Goal: Task Accomplishment & Management: Manage account settings

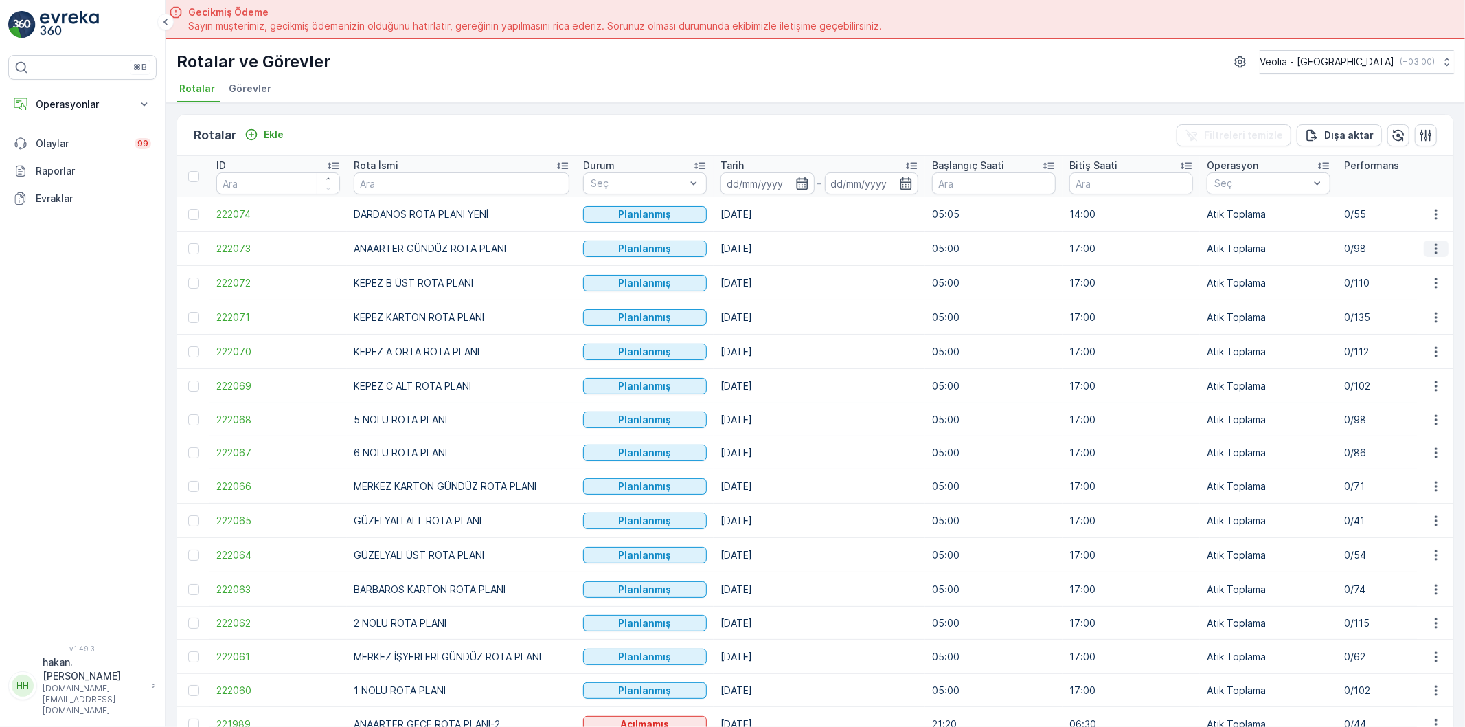
click at [1435, 246] on icon "button" at bounding box center [1437, 249] width 14 height 14
click at [1407, 321] on span "Atanan Kişiyi Değiştir" at bounding box center [1398, 326] width 96 height 14
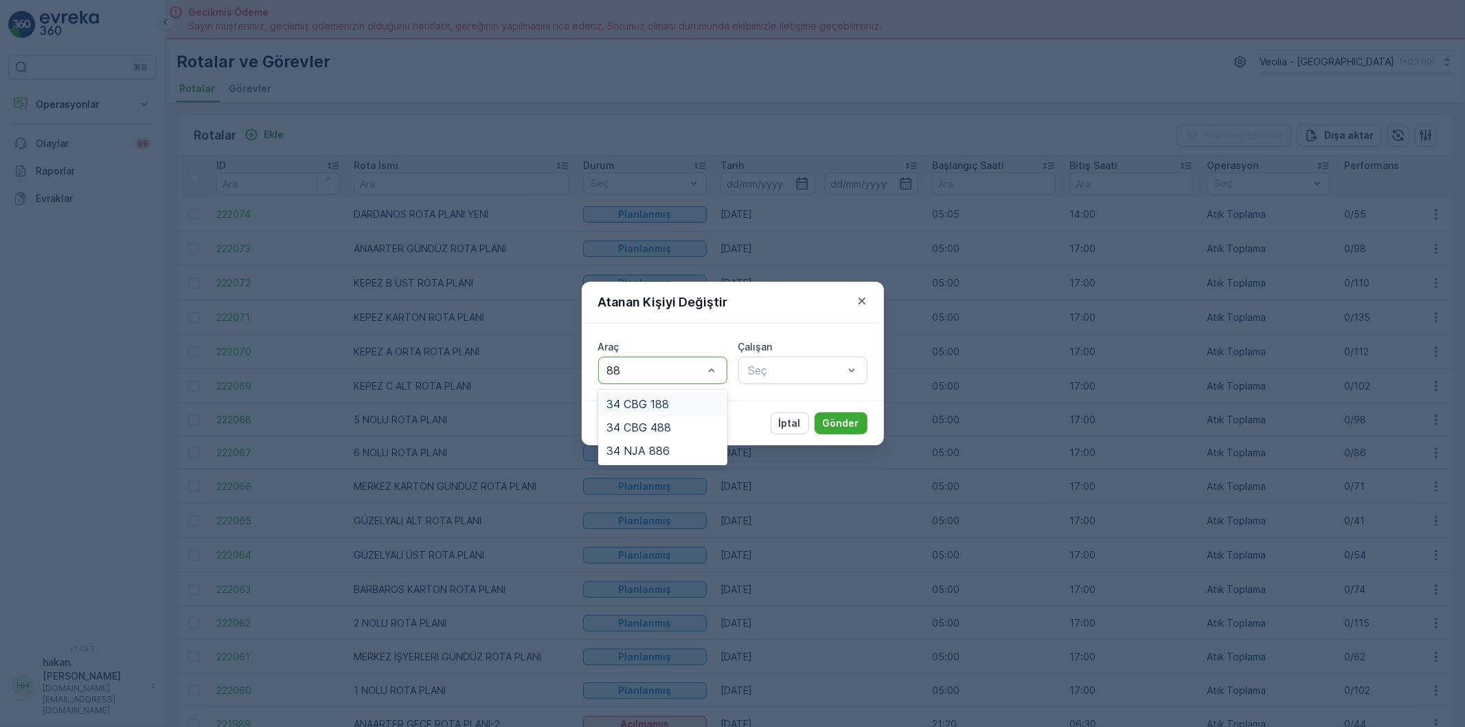
type input "886"
drag, startPoint x: 682, startPoint y: 399, endPoint x: 780, endPoint y: 401, distance: 97.6
click at [685, 401] on div "34 NJA 886" at bounding box center [663, 404] width 113 height 12
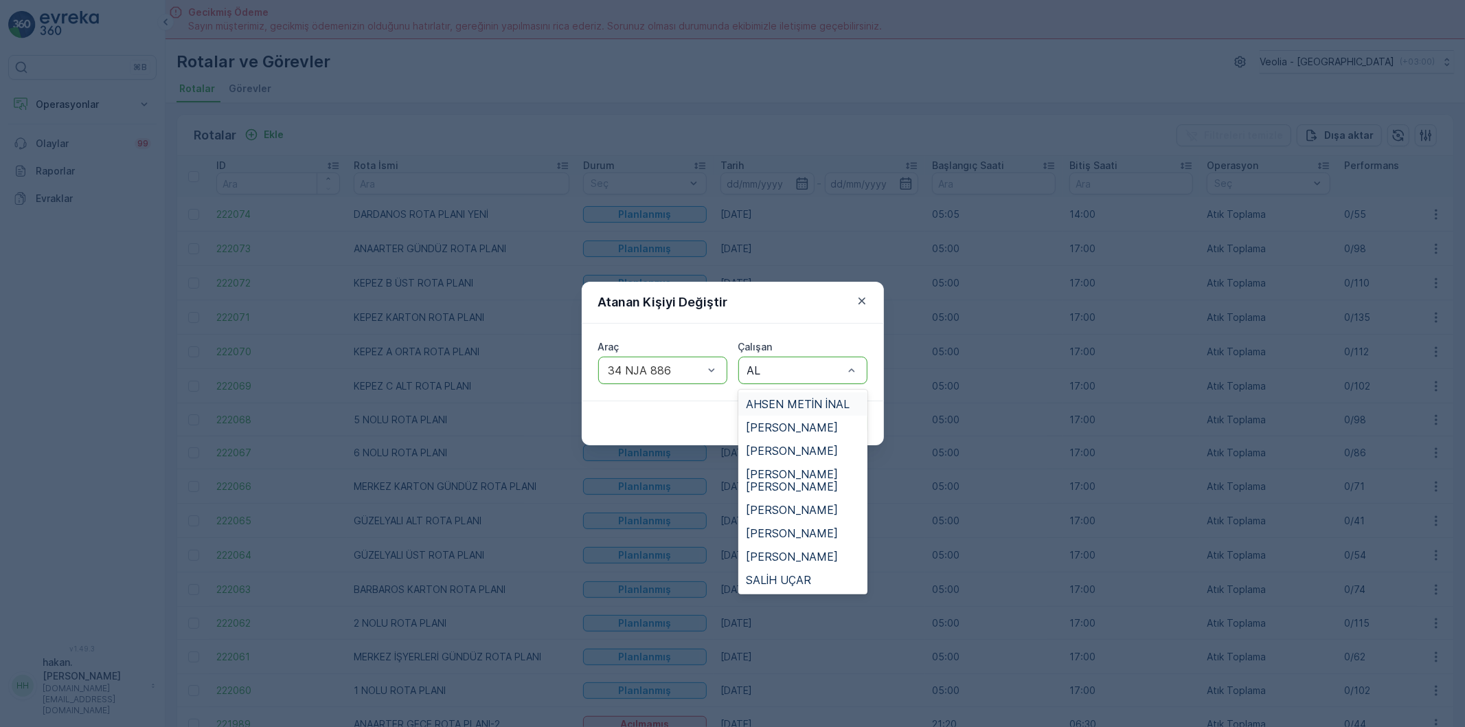
type input "ALİ"
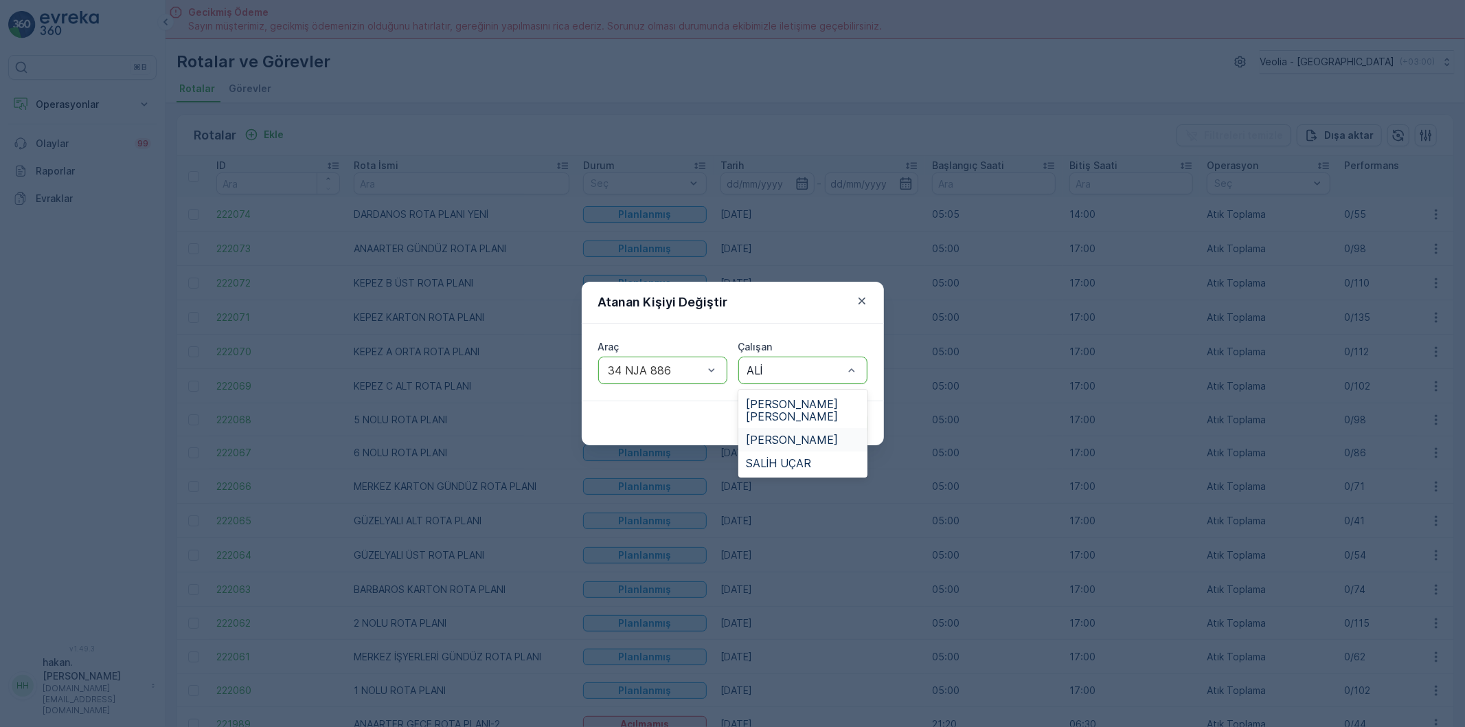
click at [812, 447] on div "[PERSON_NAME]" at bounding box center [803, 439] width 129 height 23
click at [840, 420] on p "Gönder" at bounding box center [841, 423] width 36 height 14
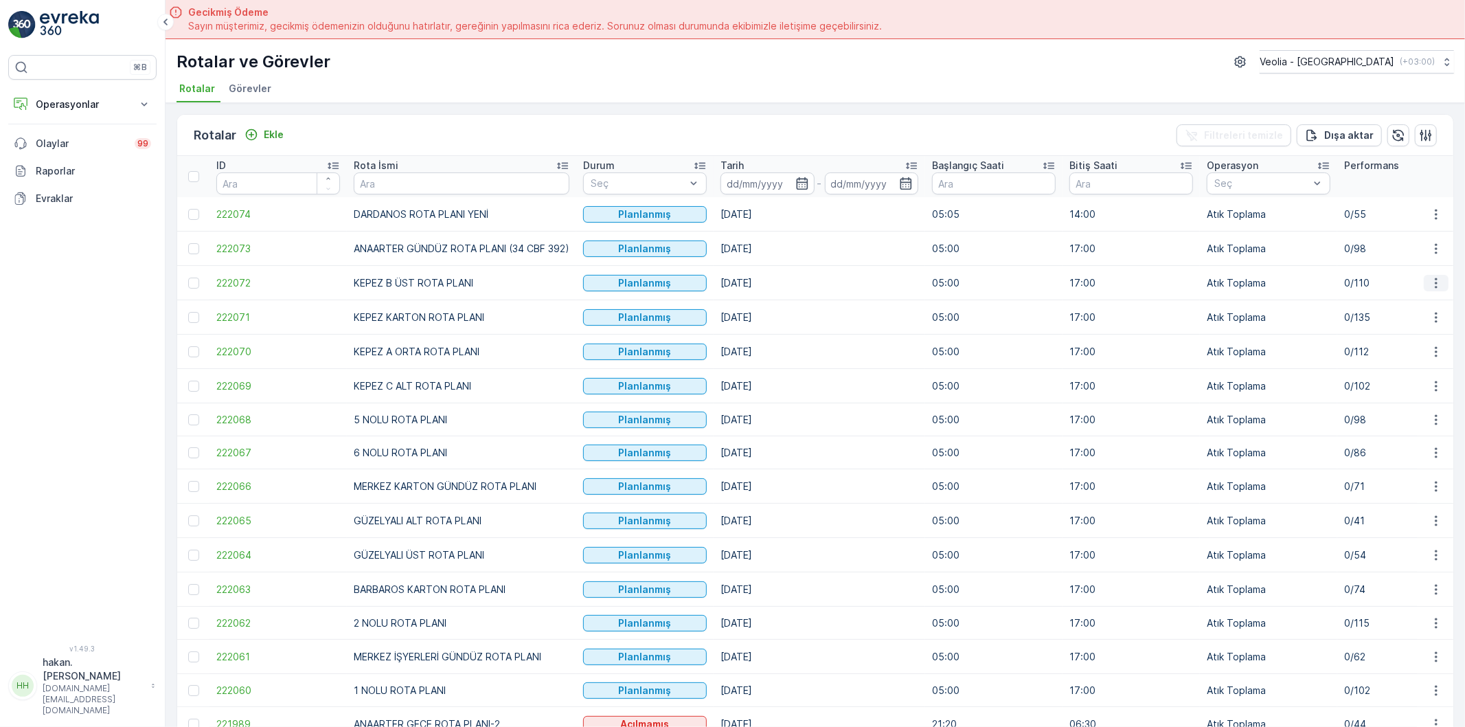
click at [1436, 284] on icon "button" at bounding box center [1437, 283] width 14 height 14
click at [1437, 360] on span "Atanan Kişiyi Değiştir" at bounding box center [1398, 362] width 96 height 14
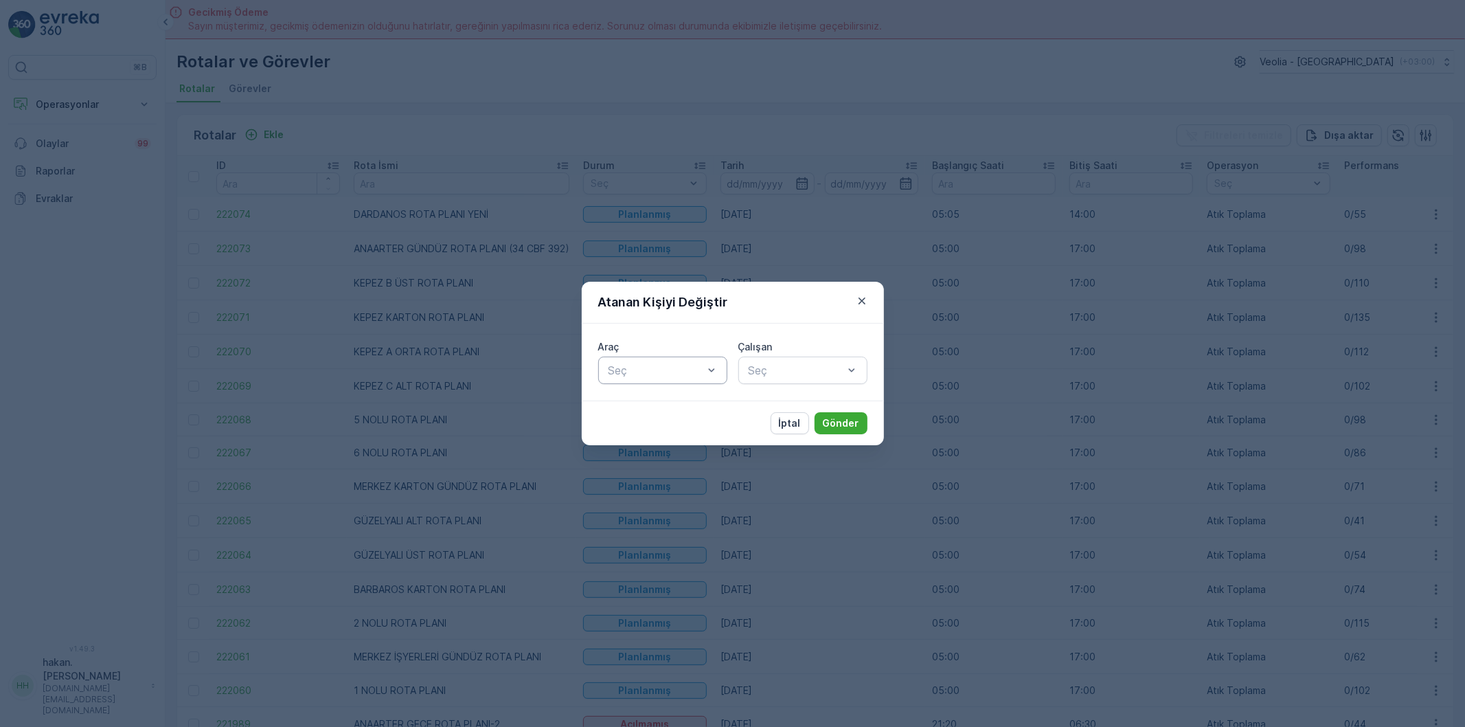
click at [685, 359] on div "Seç" at bounding box center [662, 370] width 129 height 27
type input "254"
click at [693, 410] on div "34 CBG 254" at bounding box center [662, 403] width 129 height 23
type input "MÜS"
drag, startPoint x: 804, startPoint y: 427, endPoint x: 846, endPoint y: 423, distance: 42.8
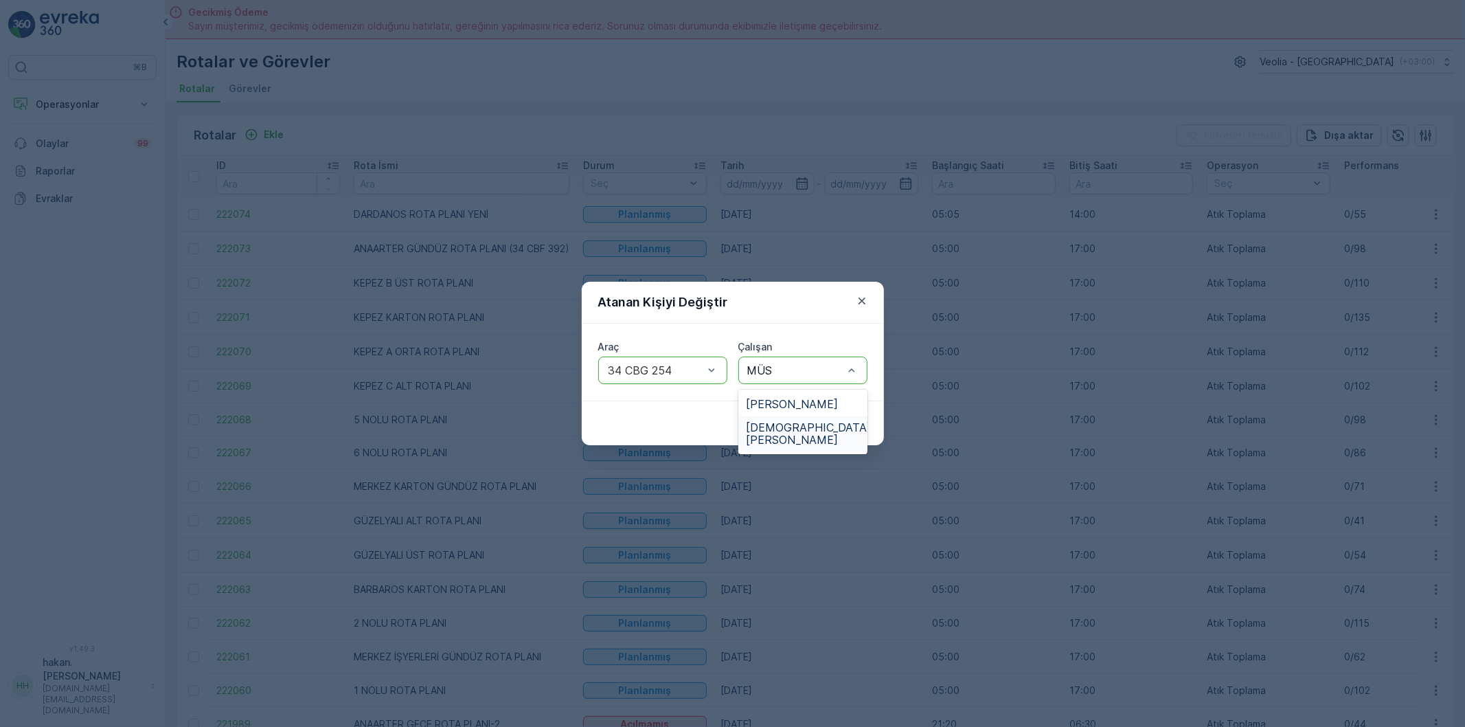
click at [809, 428] on span "[DEMOGRAPHIC_DATA][PERSON_NAME]" at bounding box center [809, 433] width 125 height 25
click at [857, 420] on p "Gönder" at bounding box center [841, 423] width 36 height 14
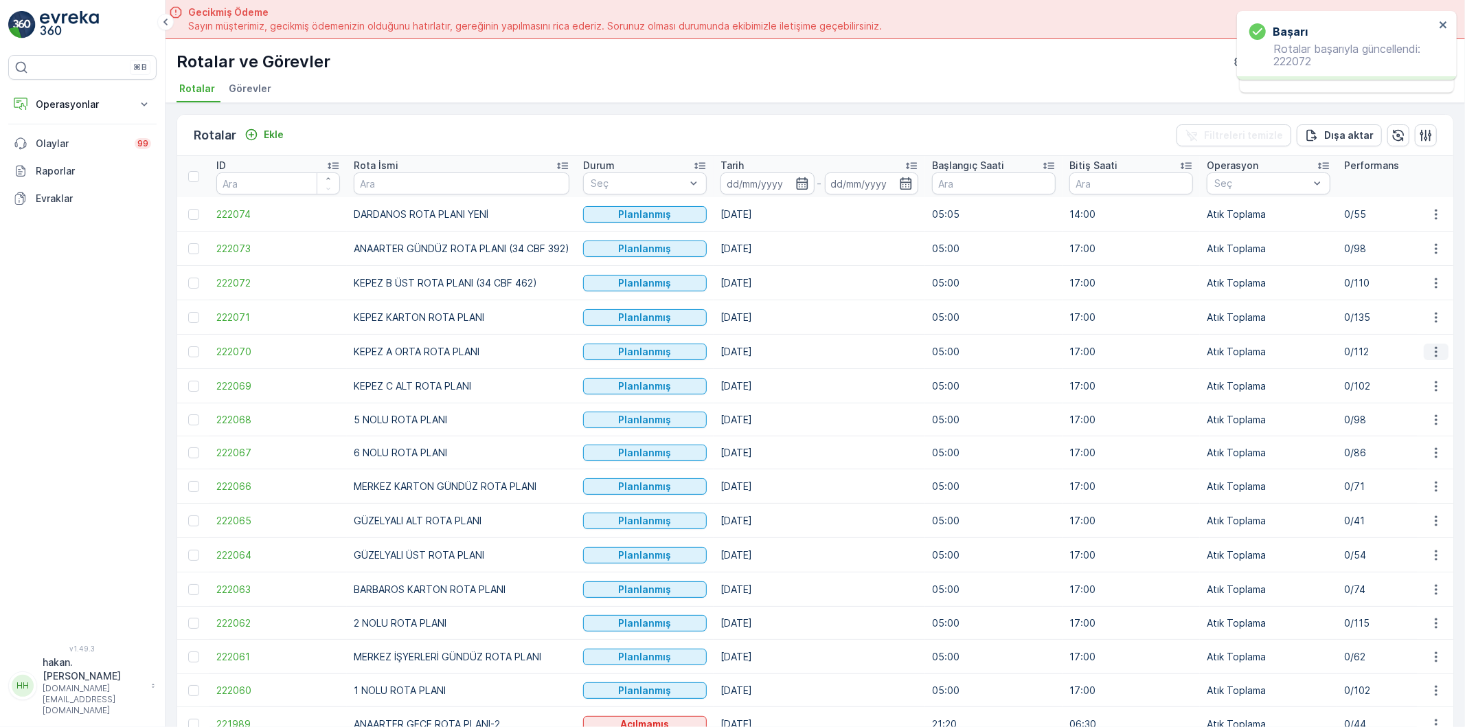
click at [1436, 355] on icon "button" at bounding box center [1437, 352] width 14 height 14
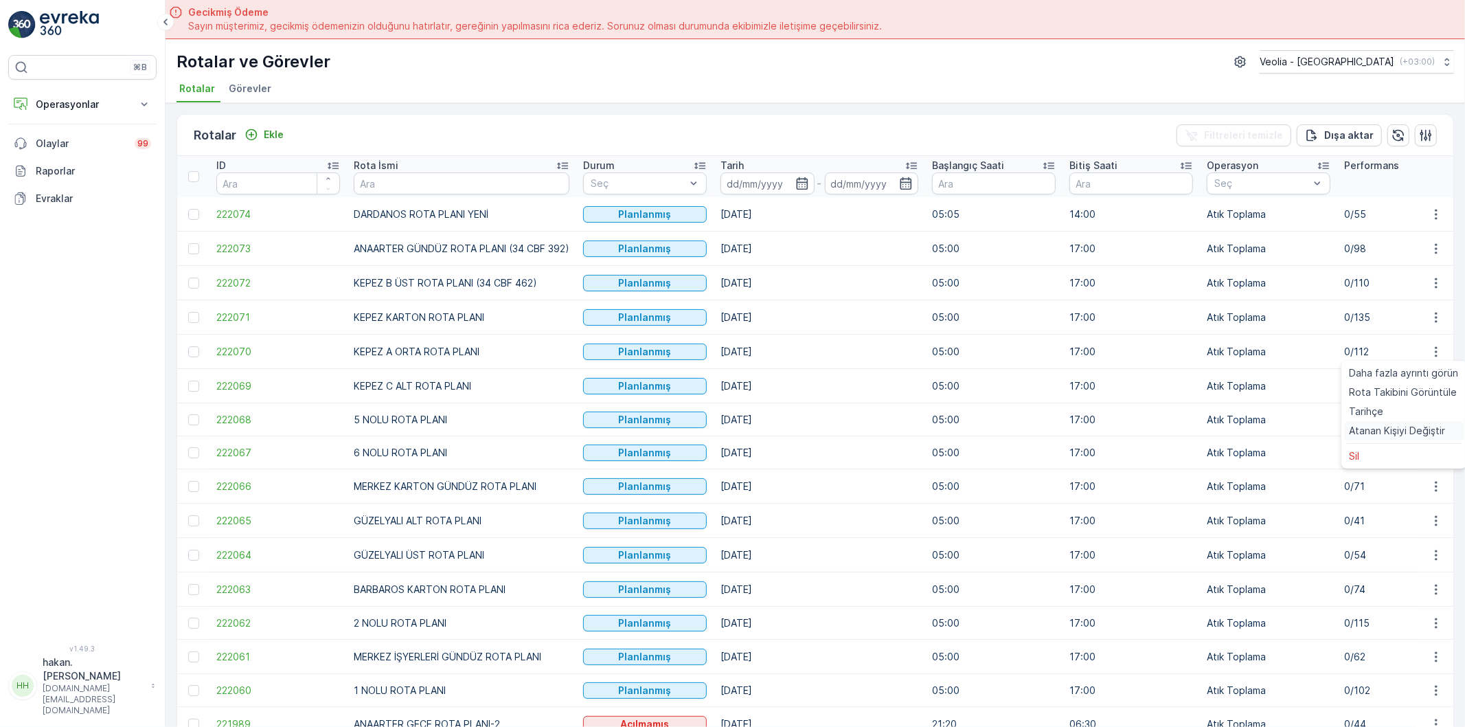
click at [1416, 427] on span "Atanan Kişiyi Değiştir" at bounding box center [1398, 431] width 96 height 14
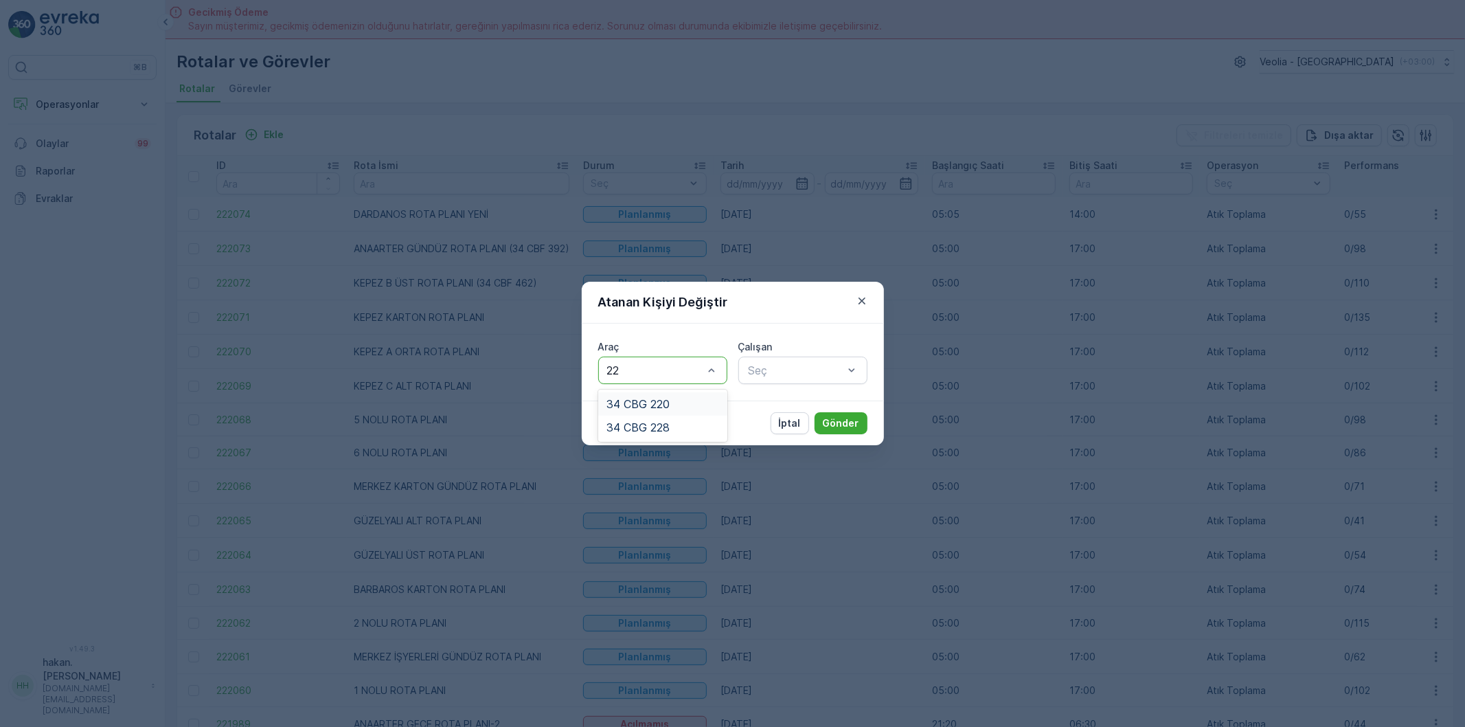
type input "228"
click at [723, 407] on div "34 CBG 228" at bounding box center [662, 403] width 129 height 23
click at [760, 360] on div "Seç" at bounding box center [803, 370] width 129 height 27
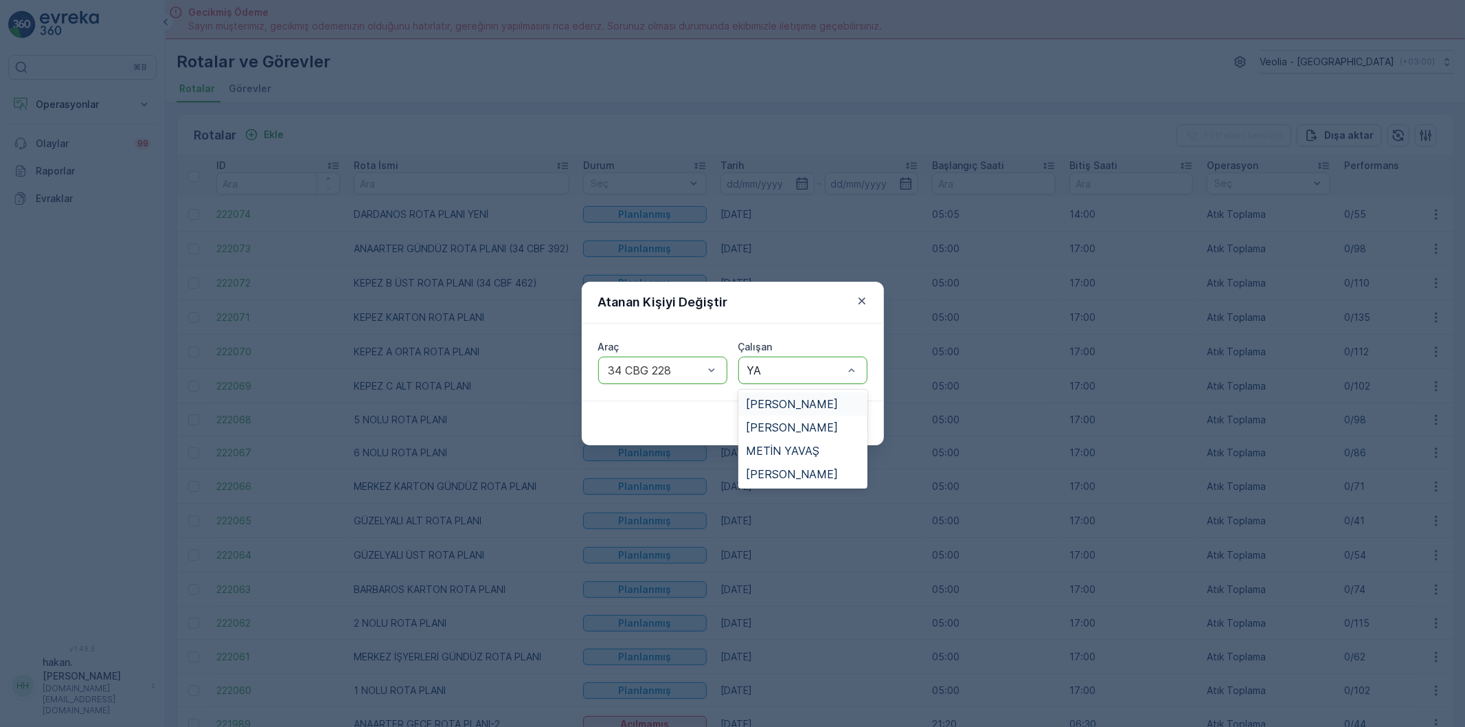
type input "YAV"
click at [791, 404] on span "[PERSON_NAME]" at bounding box center [793, 404] width 92 height 12
click at [850, 435] on div "İptal Gönder" at bounding box center [733, 423] width 302 height 45
click at [850, 424] on p "Gönder" at bounding box center [841, 423] width 36 height 14
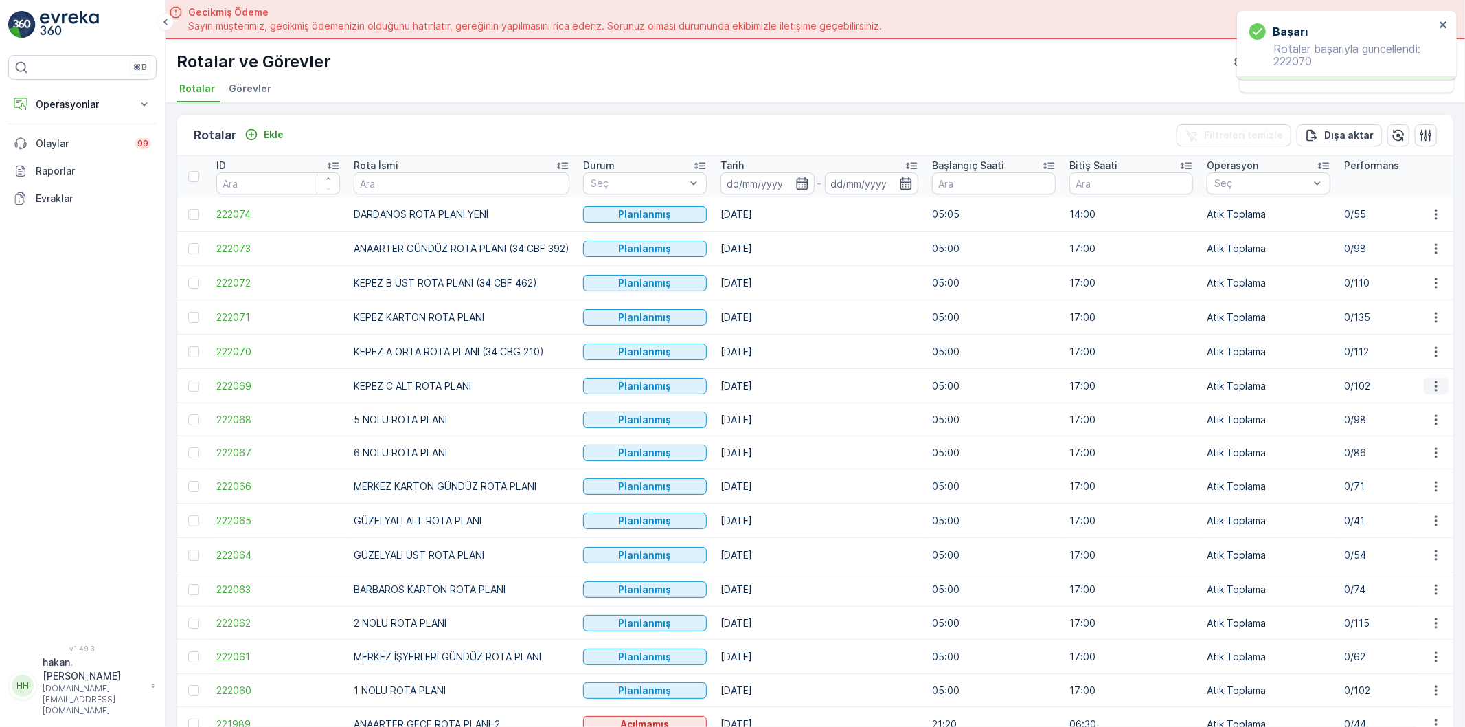
click at [1430, 389] on icon "button" at bounding box center [1437, 386] width 14 height 14
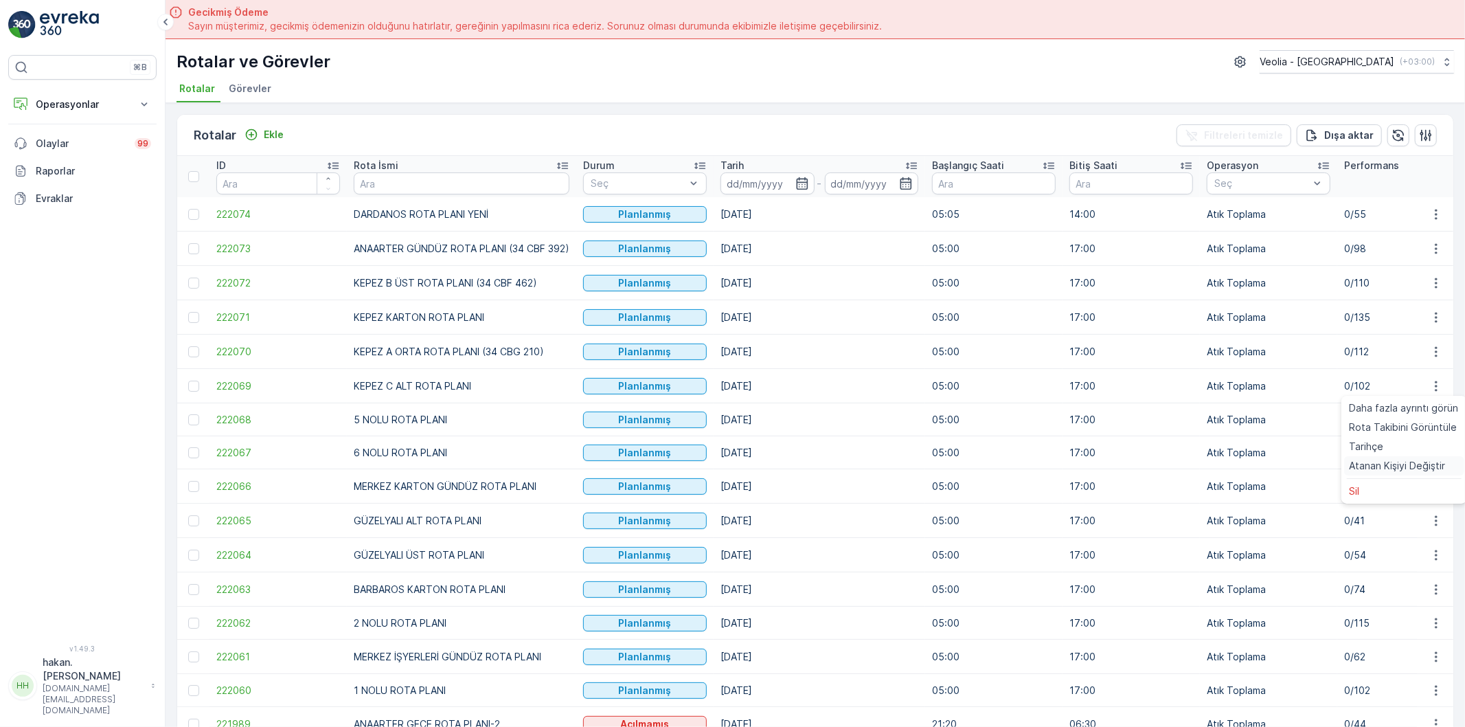
click at [1412, 469] on span "Atanan Kişiyi Değiştir" at bounding box center [1398, 466] width 96 height 14
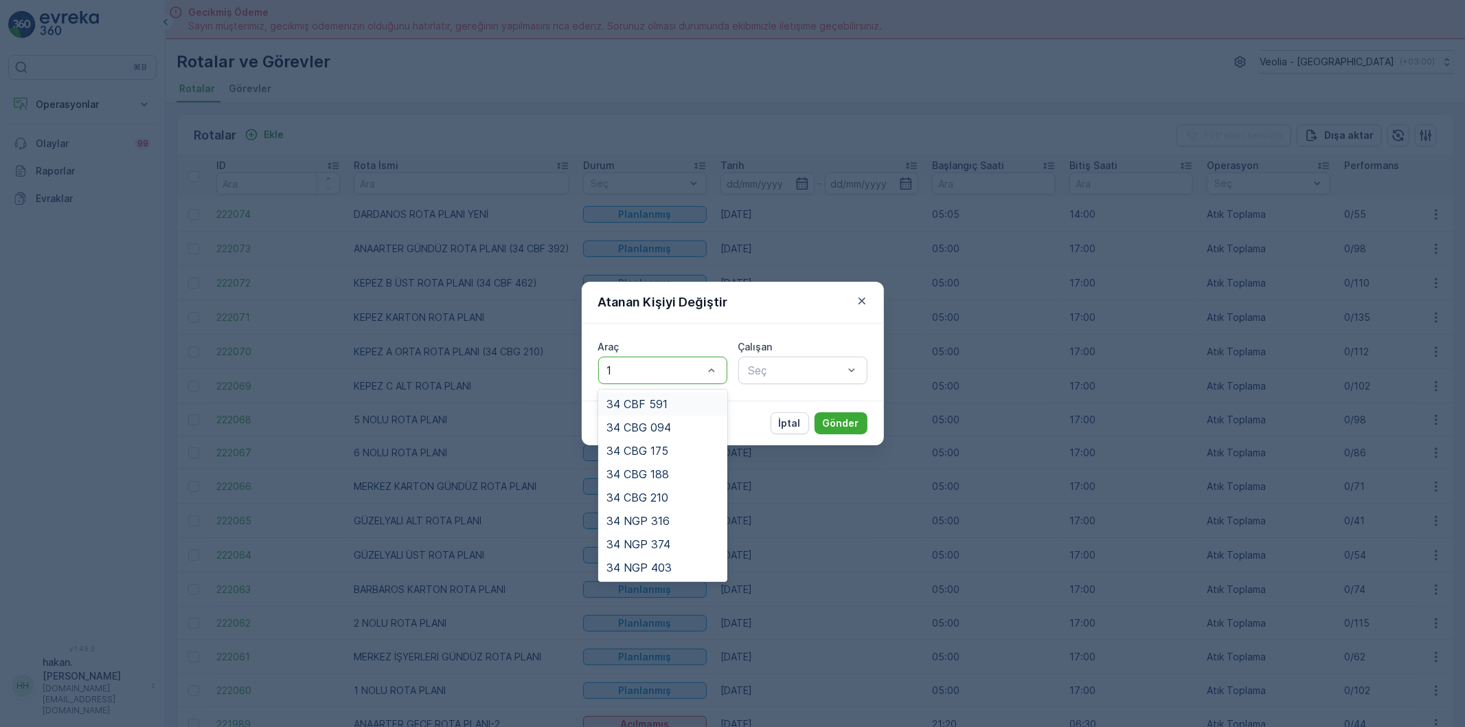
type input "18"
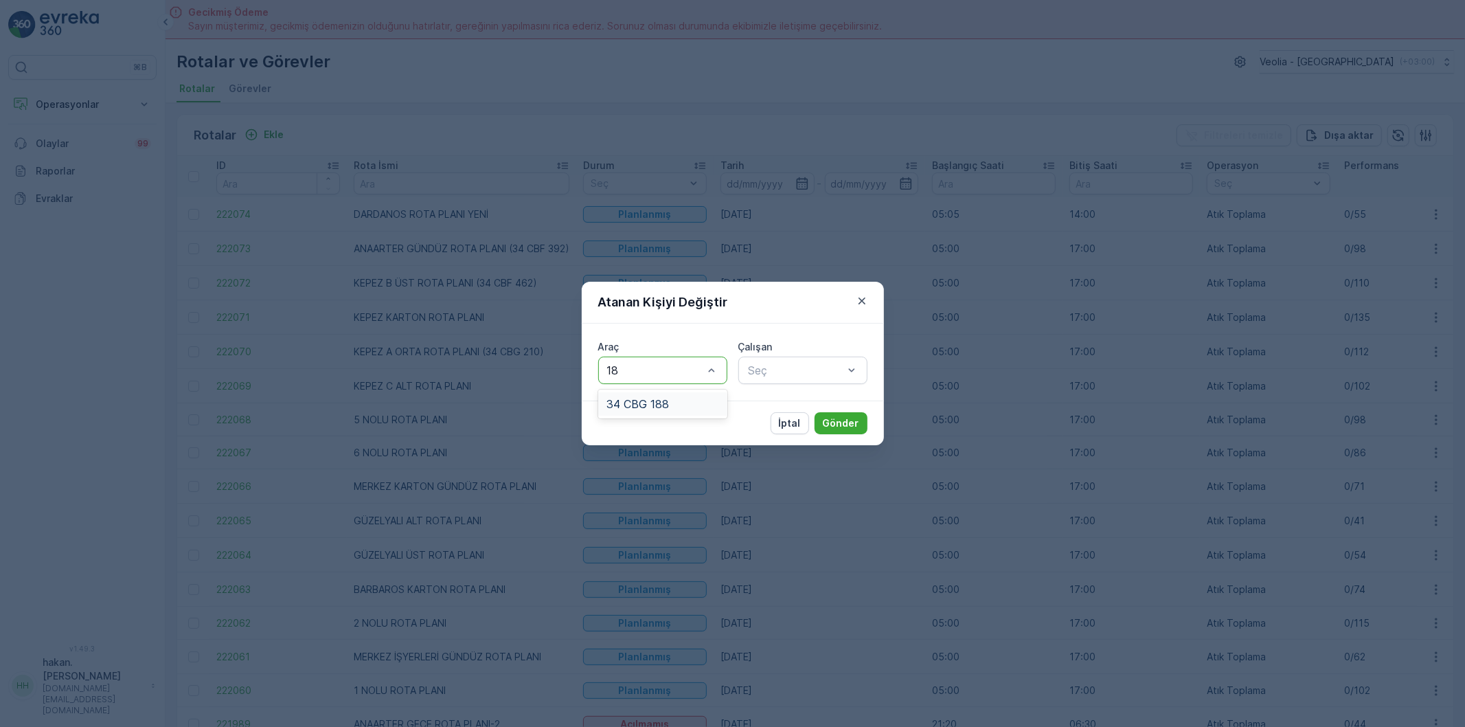
click at [663, 400] on span "34 CBG 188" at bounding box center [638, 404] width 63 height 12
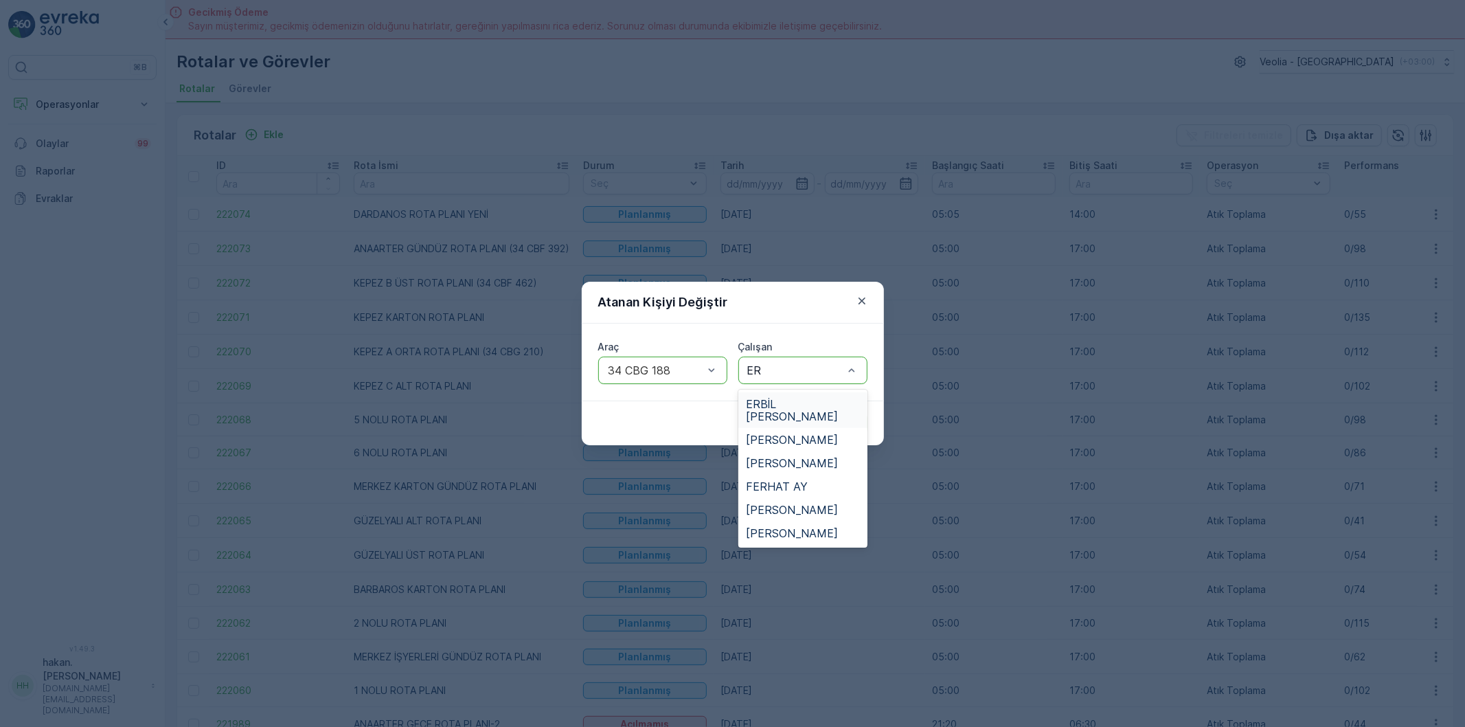
type input "[PERSON_NAME]"
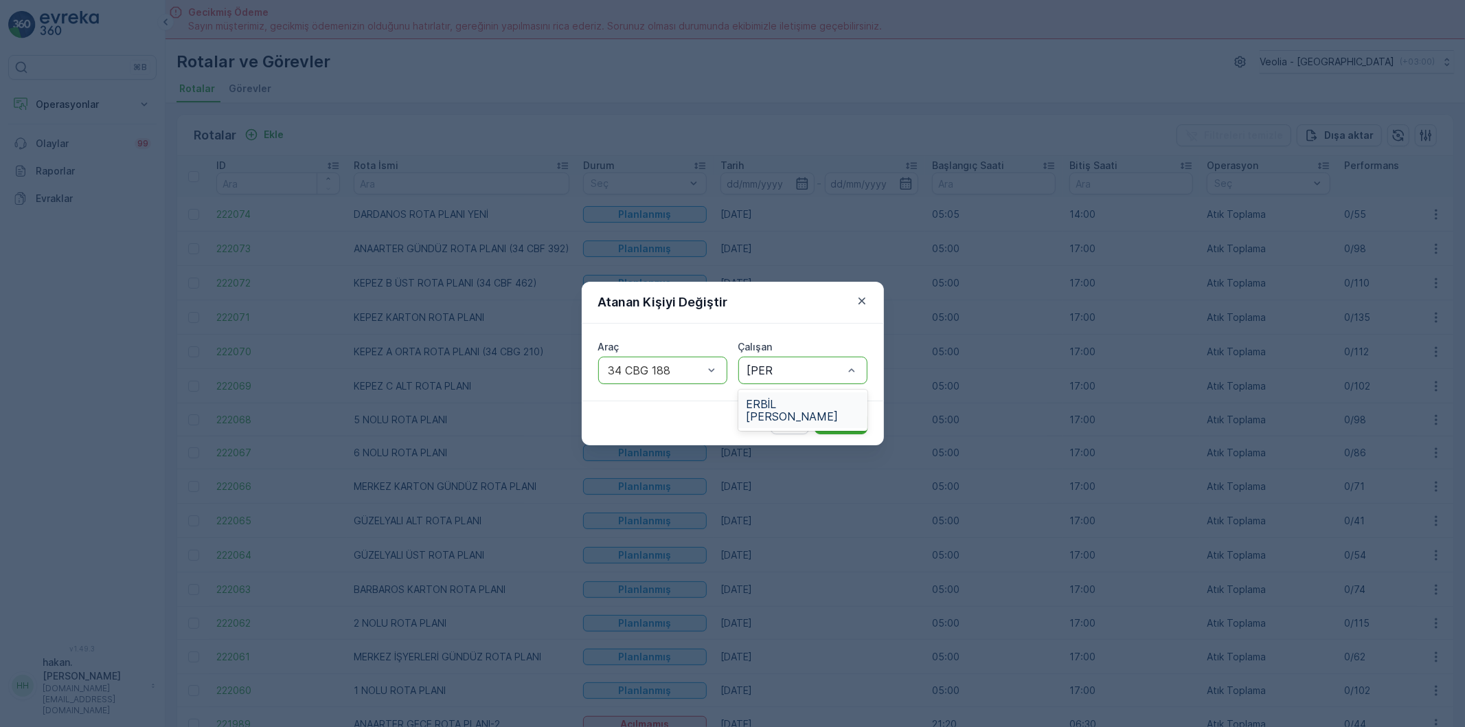
drag, startPoint x: 796, startPoint y: 396, endPoint x: 864, endPoint y: 403, distance: 69.0
click at [800, 398] on span "ERBİL [PERSON_NAME]" at bounding box center [803, 410] width 113 height 25
click at [862, 427] on button "Gönder" at bounding box center [841, 423] width 53 height 22
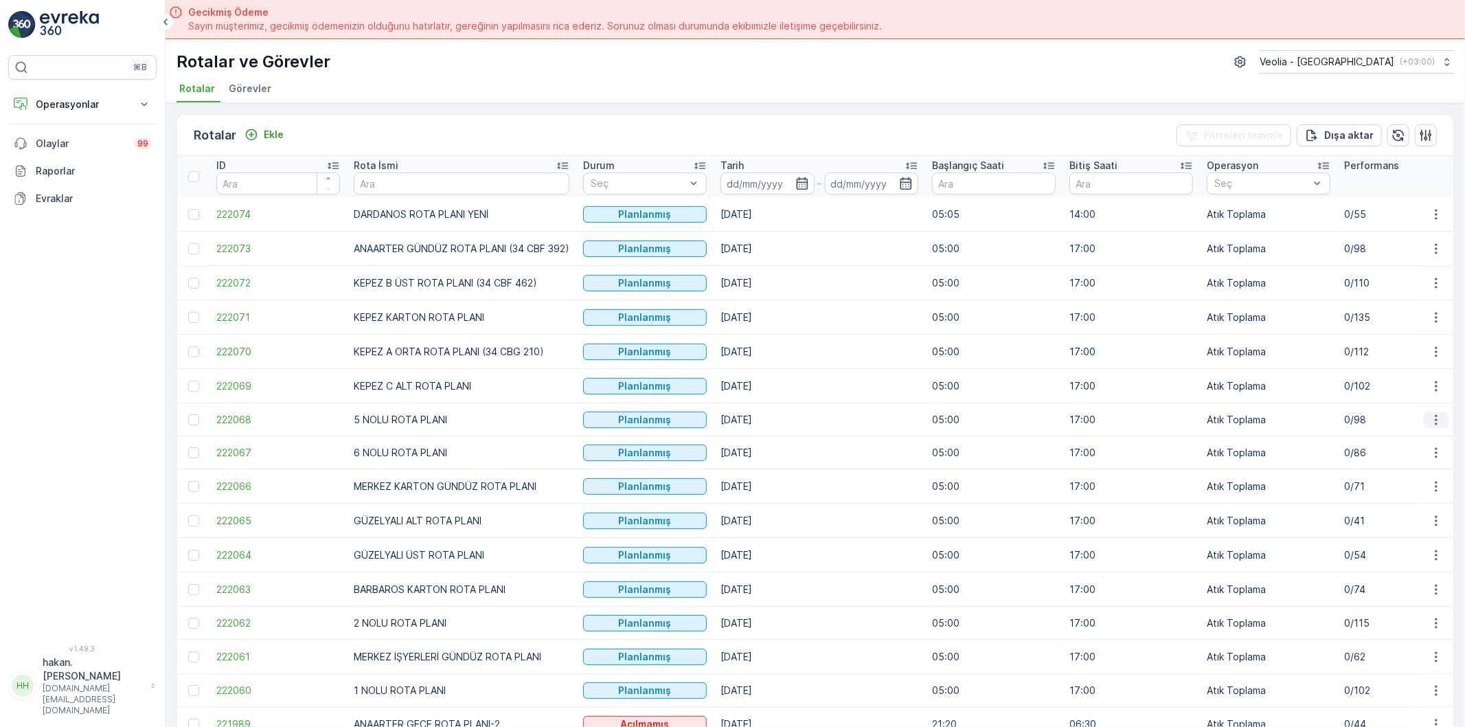
click at [1433, 423] on icon "button" at bounding box center [1437, 420] width 14 height 14
click at [1416, 499] on span "Atanan Kişiyi Değiştir" at bounding box center [1398, 500] width 96 height 14
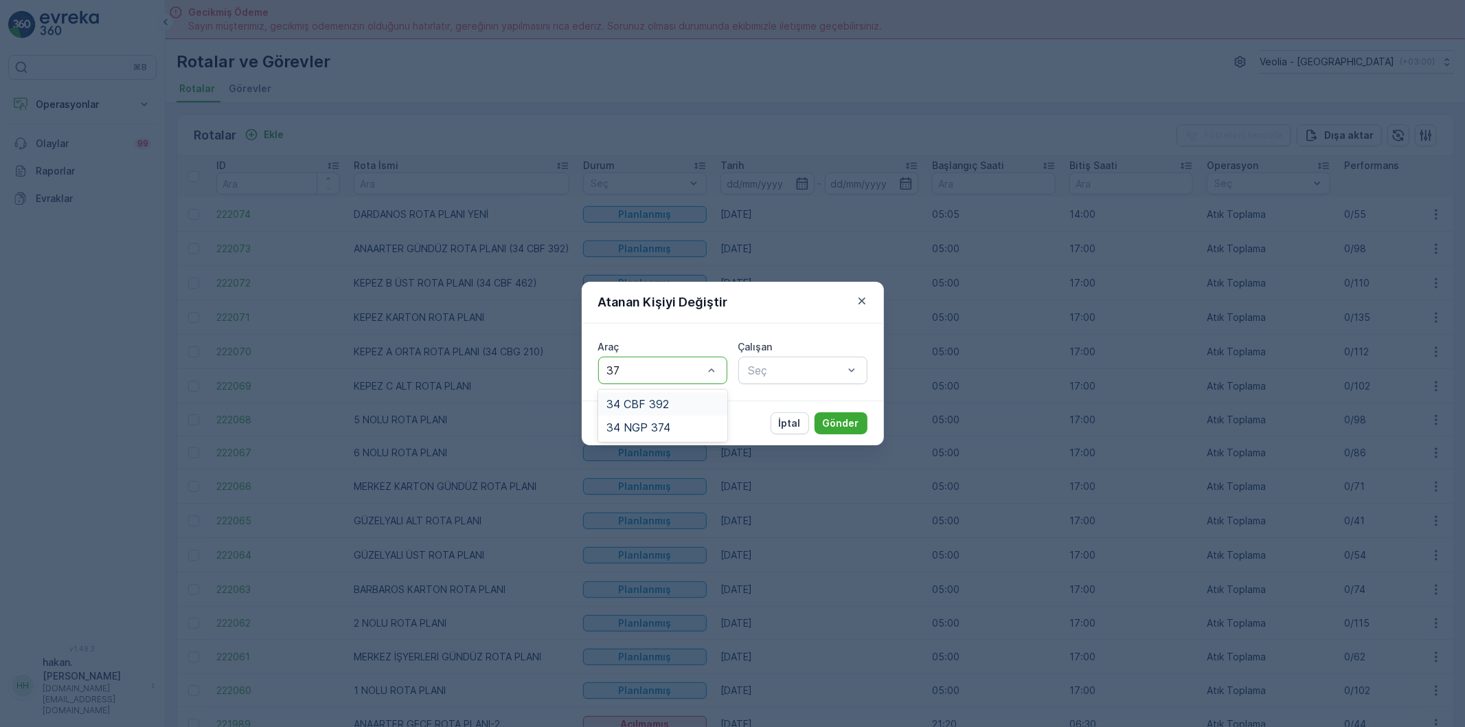
type input "374"
click at [711, 408] on div "34 NGP 374" at bounding box center [663, 404] width 113 height 12
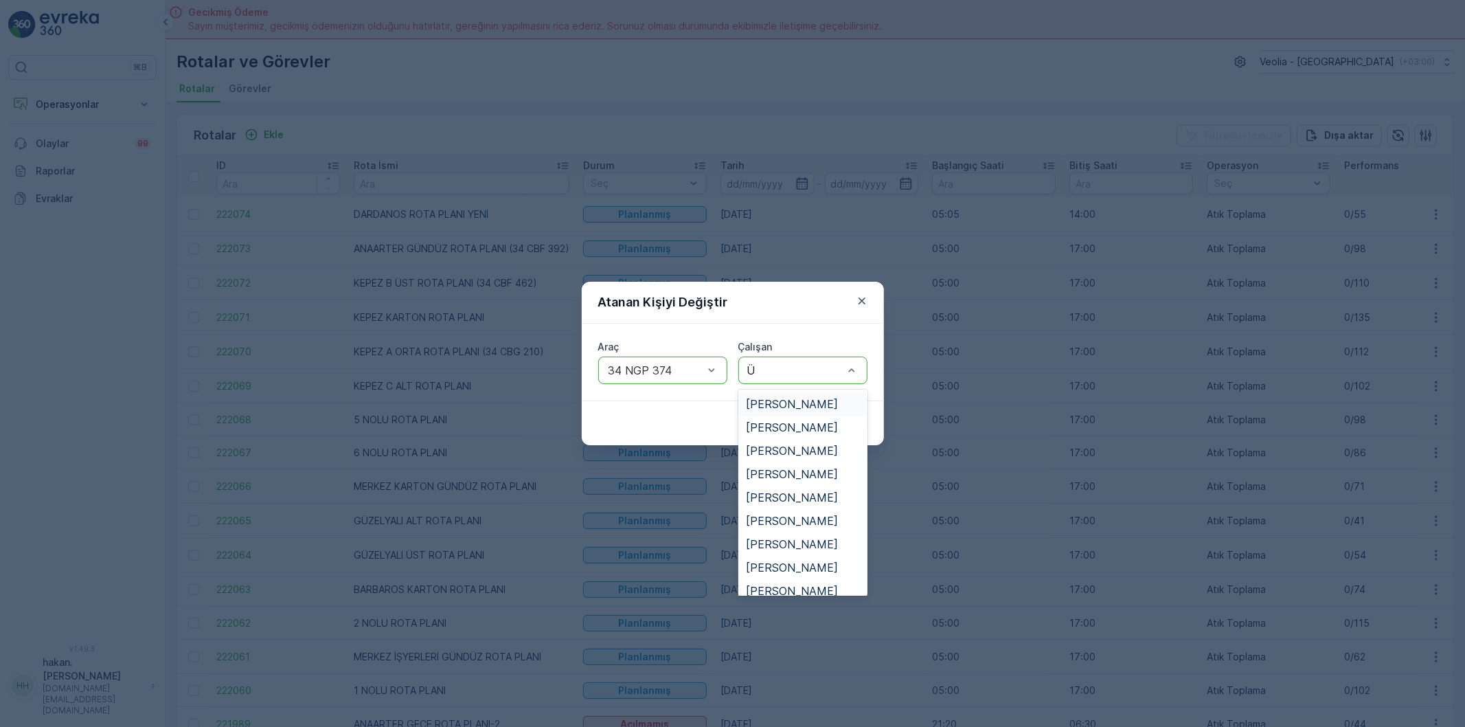
type input "ÜN"
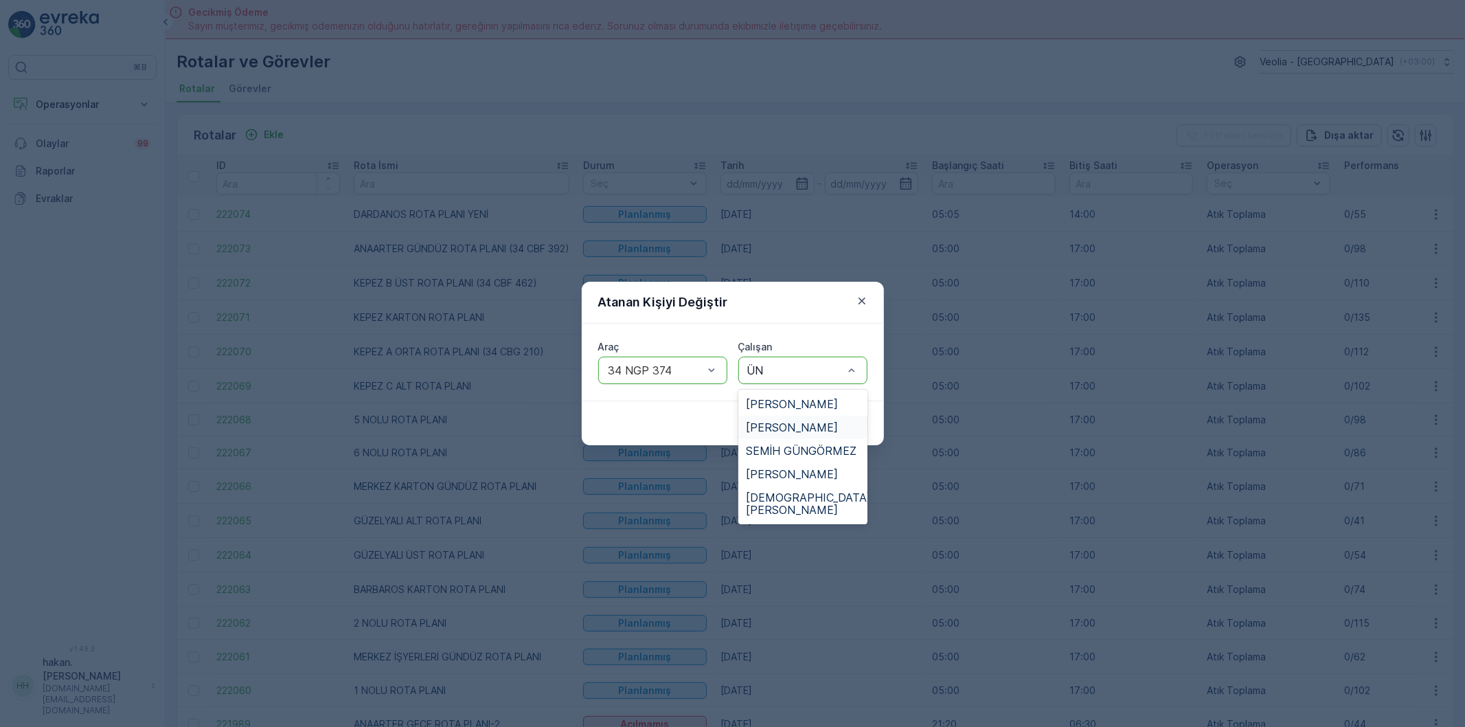
click at [815, 427] on span "[PERSON_NAME]" at bounding box center [793, 427] width 92 height 12
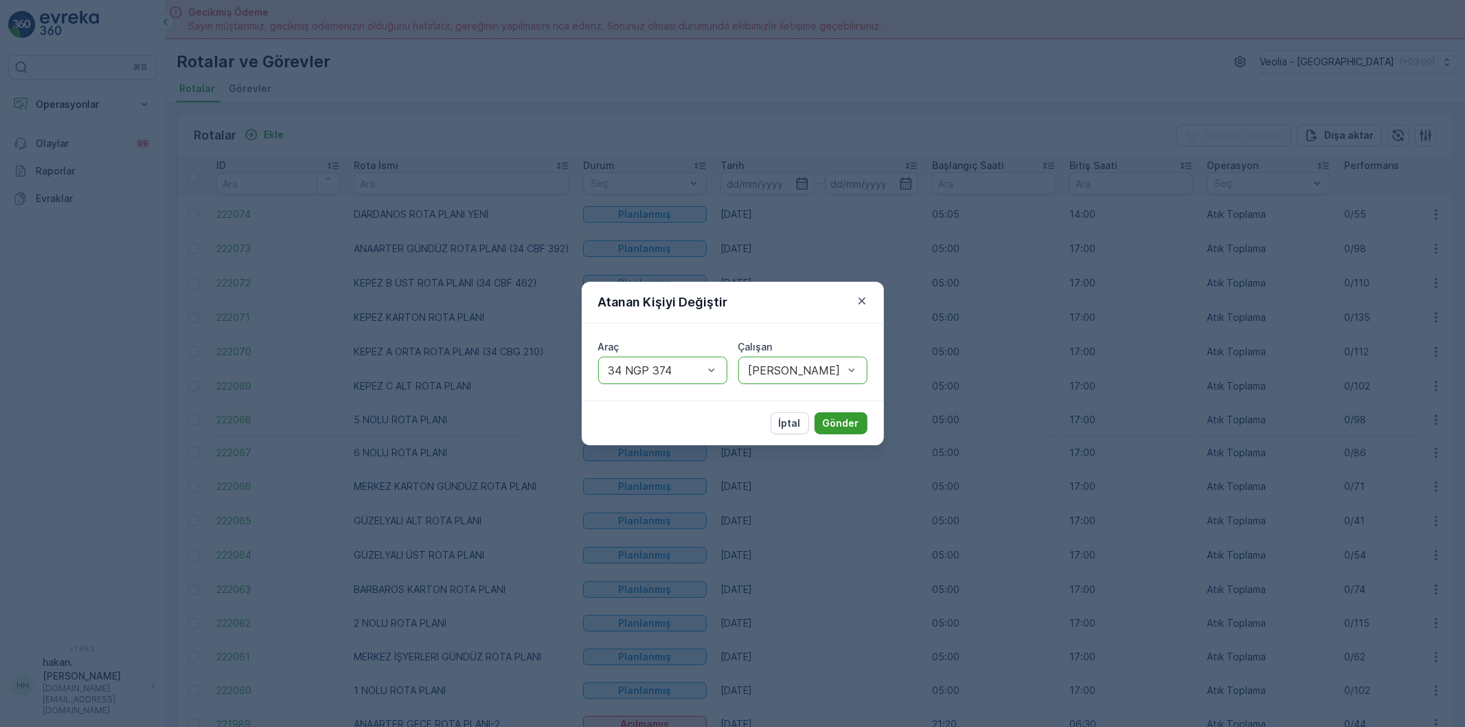
click at [852, 427] on p "Gönder" at bounding box center [841, 423] width 36 height 14
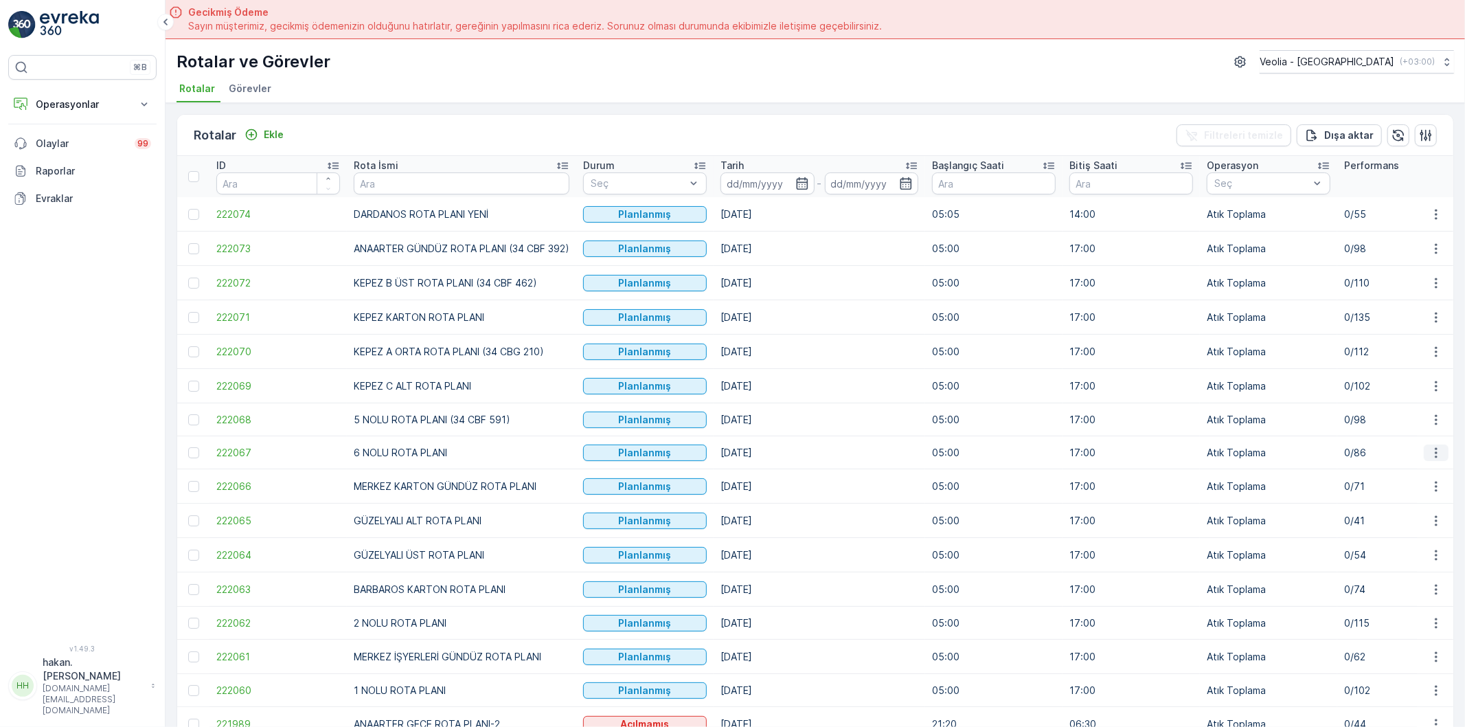
click at [1435, 453] on icon "button" at bounding box center [1437, 453] width 14 height 14
click at [1416, 529] on span "Atanan Kişiyi Değiştir" at bounding box center [1398, 533] width 96 height 14
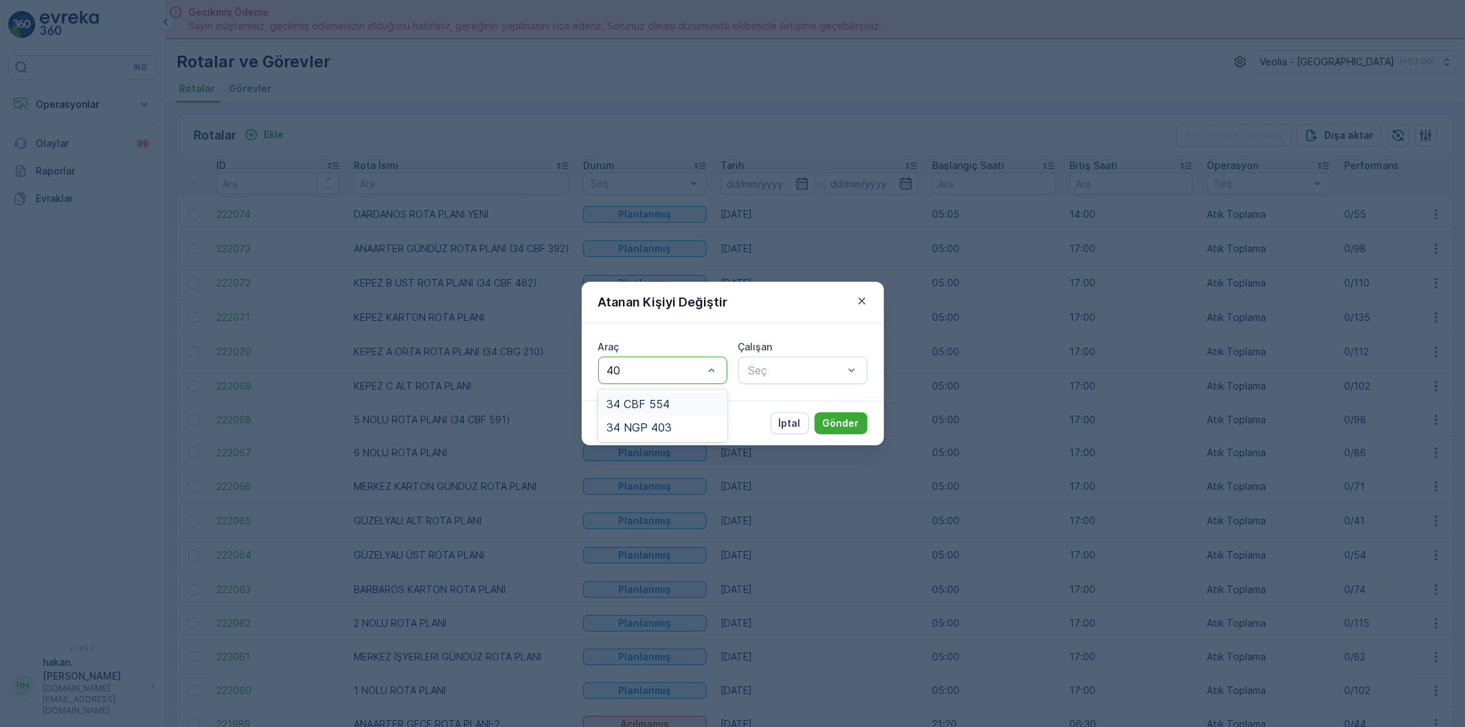
type input "403"
click at [723, 404] on div "34 NGP 403" at bounding box center [662, 403] width 129 height 23
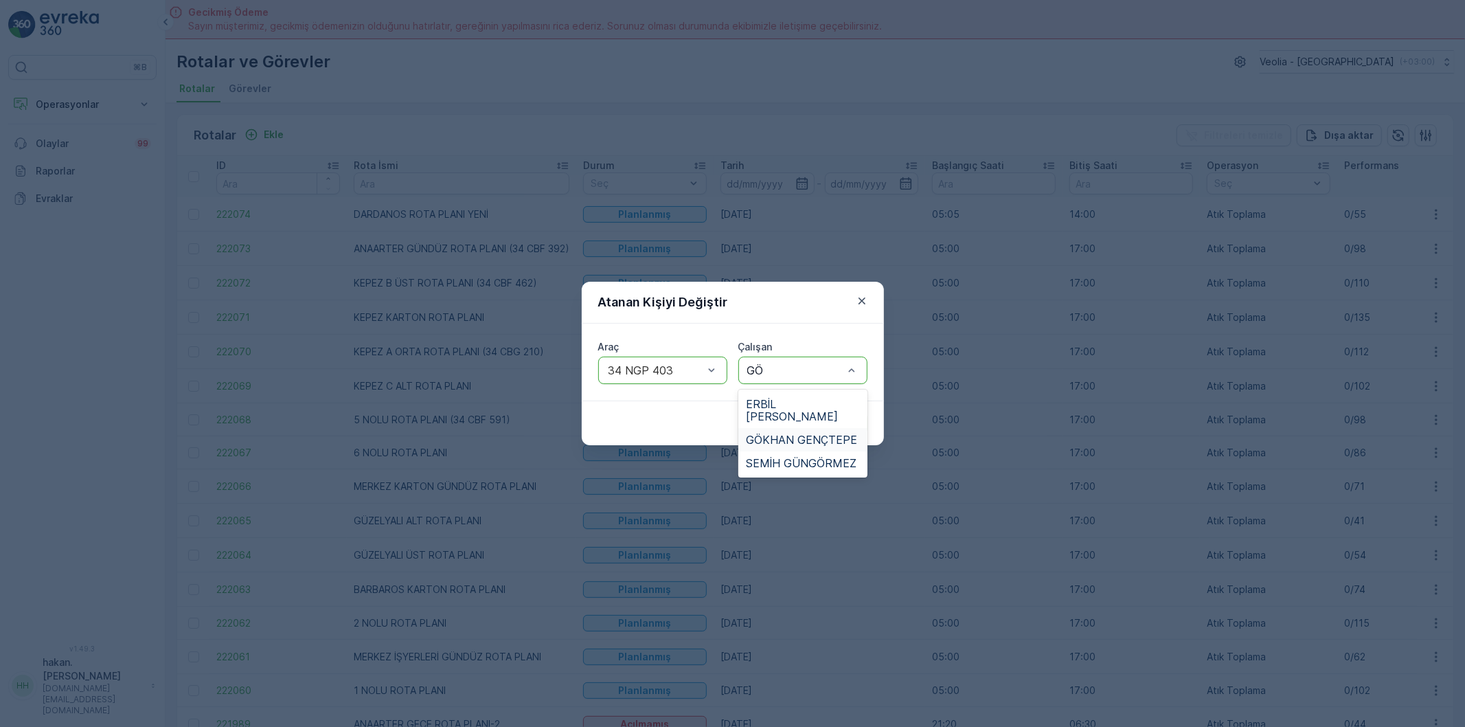
type input "G"
type input "HAMD"
click at [761, 411] on div "[PERSON_NAME]" at bounding box center [803, 403] width 129 height 23
click at [840, 418] on p "Gönder" at bounding box center [841, 423] width 36 height 14
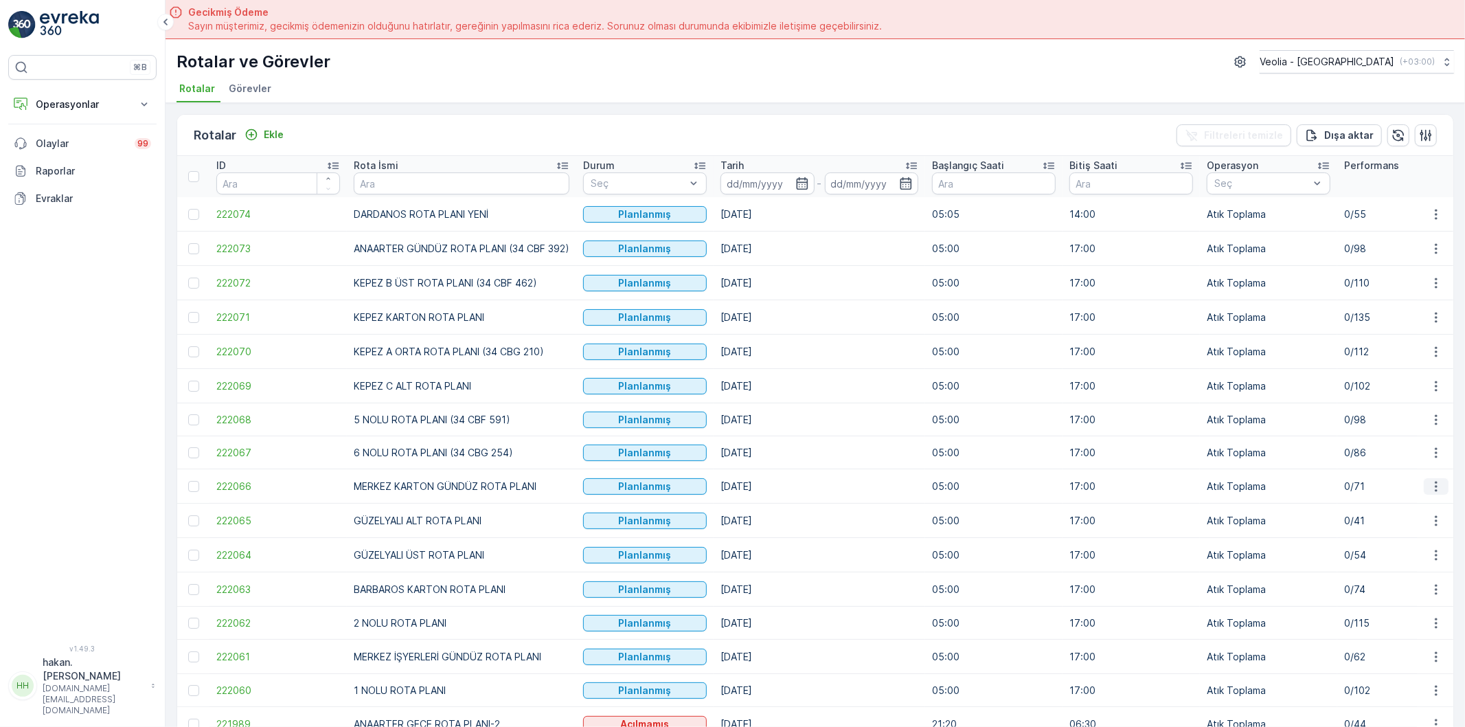
click at [1435, 489] on icon "button" at bounding box center [1436, 486] width 2 height 10
click at [1417, 564] on span "Atanan Kişiyi Değiştir" at bounding box center [1398, 566] width 96 height 14
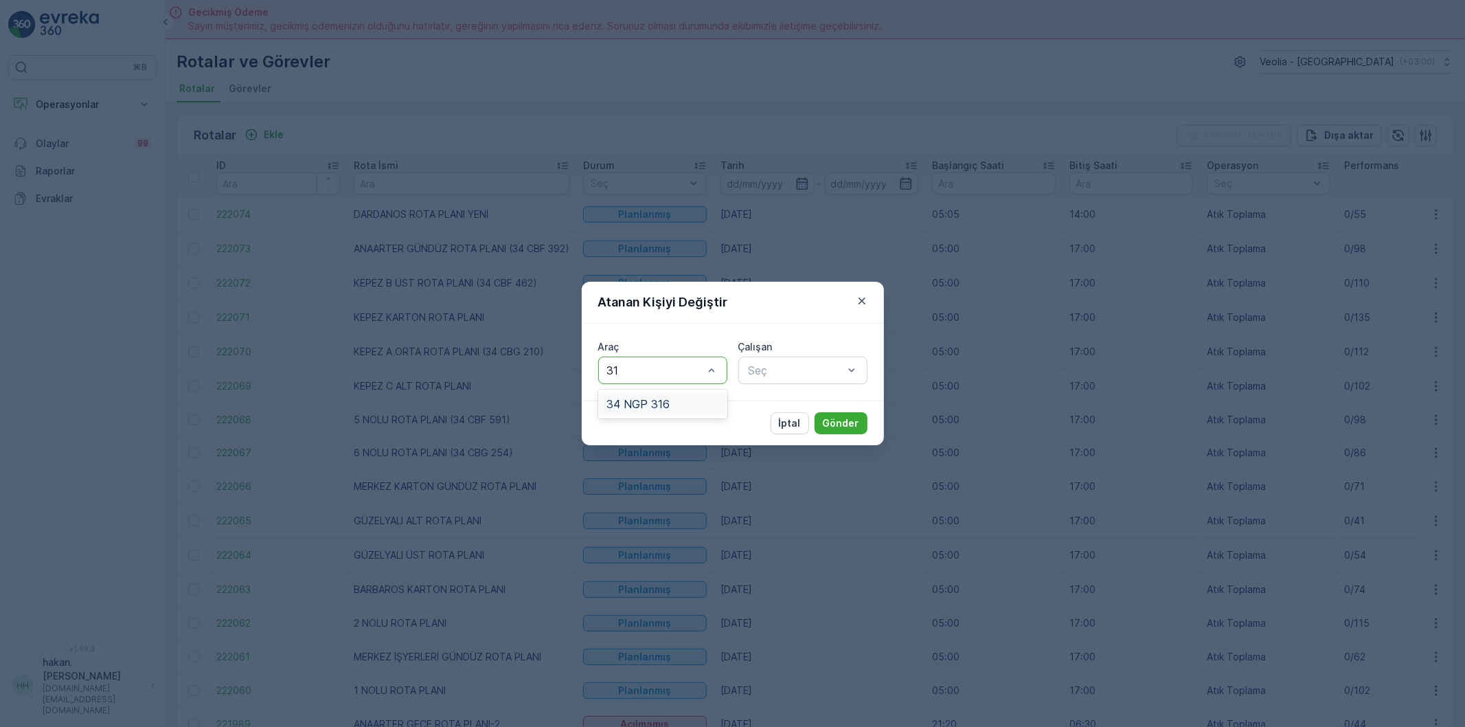
type input "316"
click at [651, 403] on span "34 NGP 316" at bounding box center [638, 404] width 63 height 12
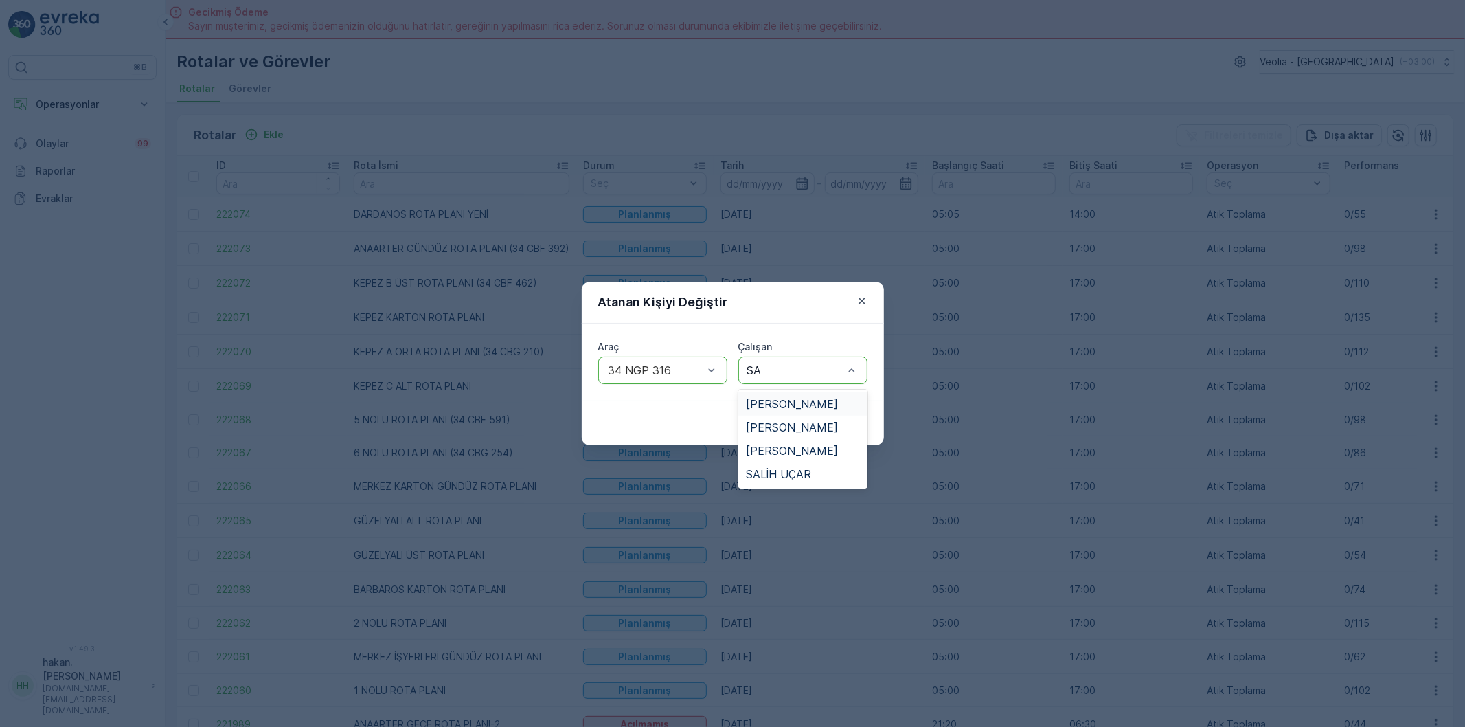
type input "[PERSON_NAME]"
click at [795, 398] on span "SALİH UÇAR" at bounding box center [779, 404] width 65 height 12
click at [836, 420] on p "Gönder" at bounding box center [841, 423] width 36 height 14
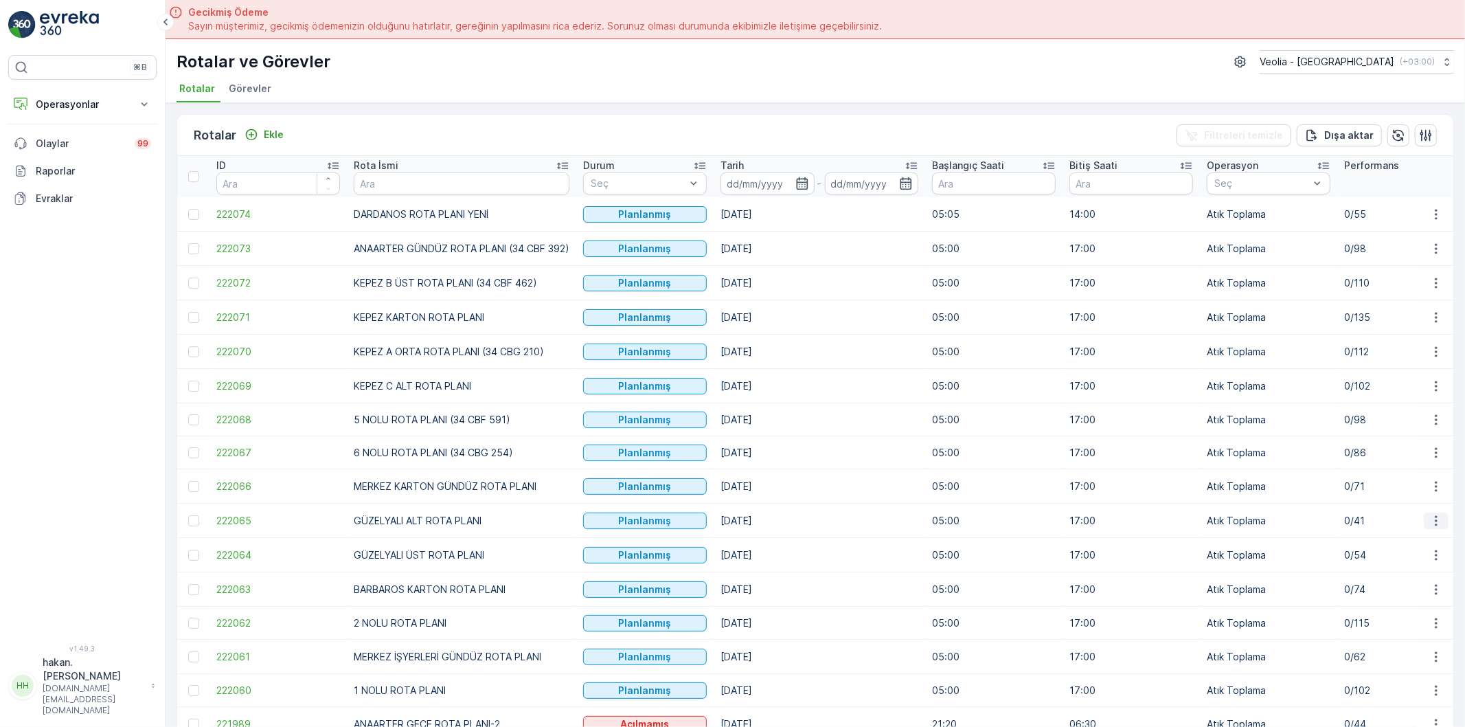
click at [1434, 521] on icon "button" at bounding box center [1437, 521] width 14 height 14
click at [1418, 602] on span "Atanan Kişiyi Değiştir" at bounding box center [1398, 601] width 96 height 14
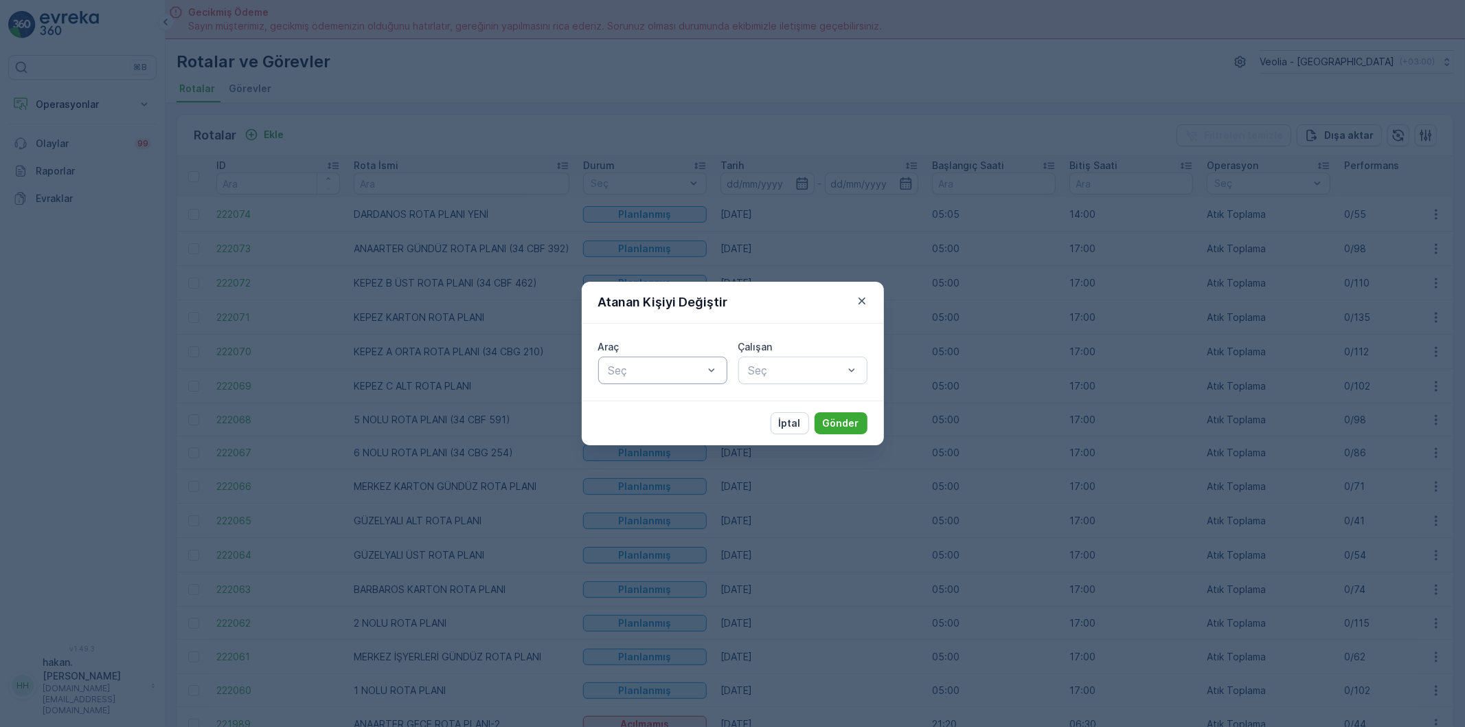
click at [712, 378] on div at bounding box center [712, 370] width 14 height 26
type input "591"
click at [671, 403] on div "34 CBF 591" at bounding box center [663, 404] width 113 height 12
type input "MURA"
click at [812, 401] on span "[PERSON_NAME]" at bounding box center [793, 404] width 92 height 12
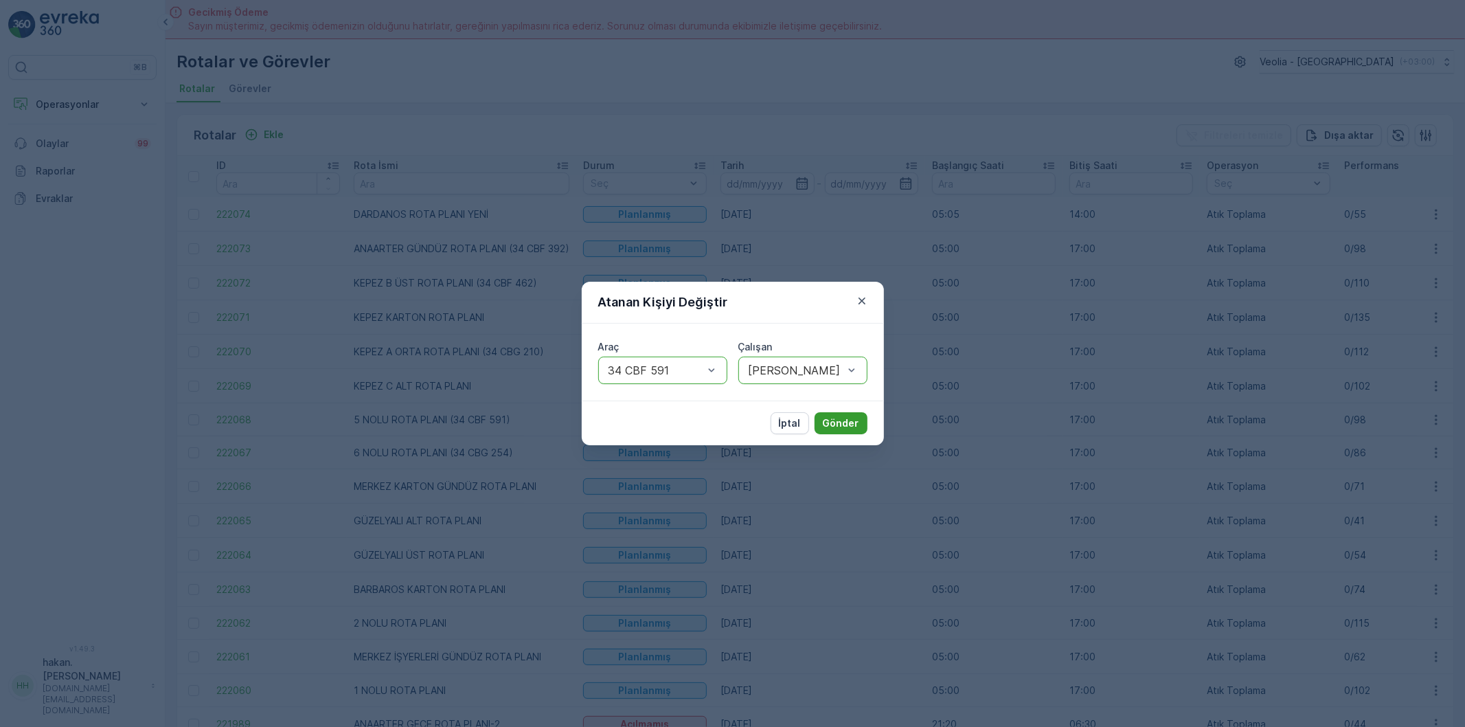
click at [828, 428] on p "Gönder" at bounding box center [841, 423] width 36 height 14
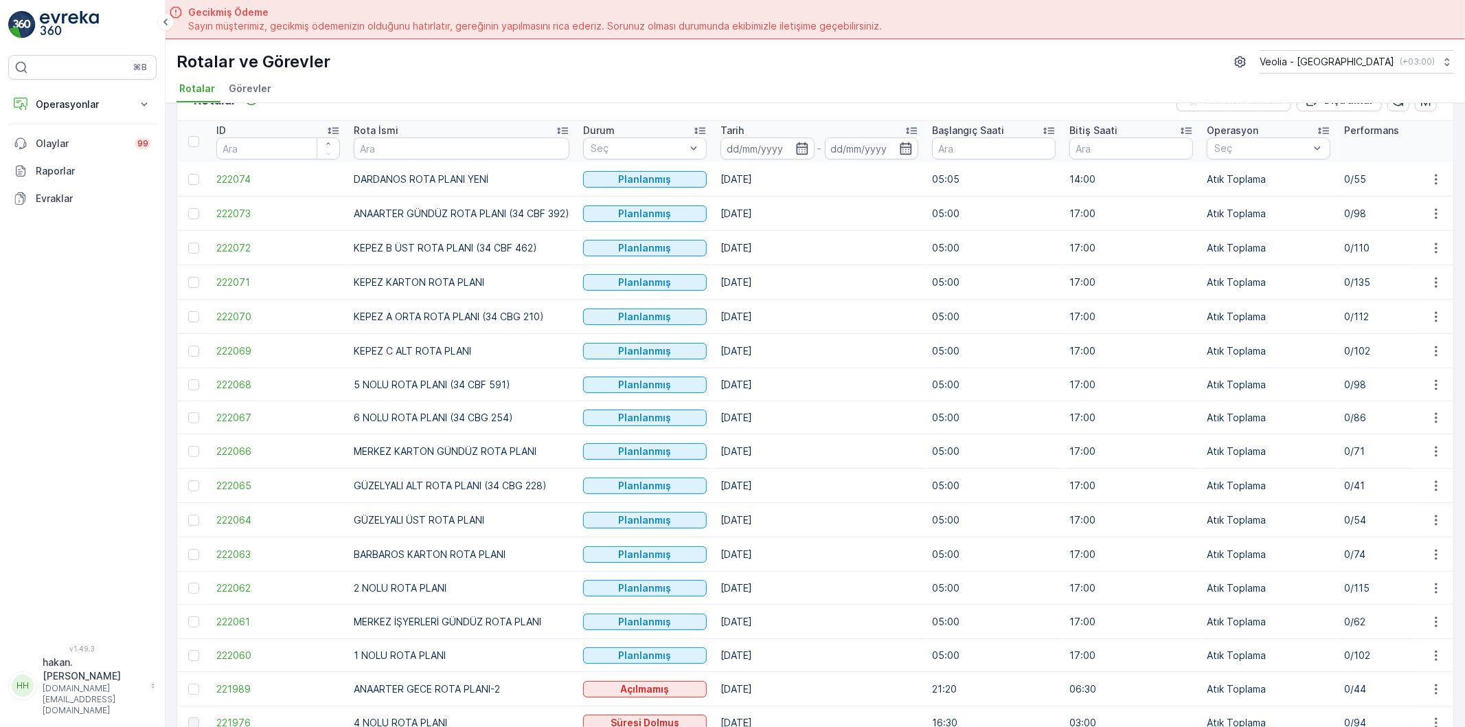
scroll to position [76, 0]
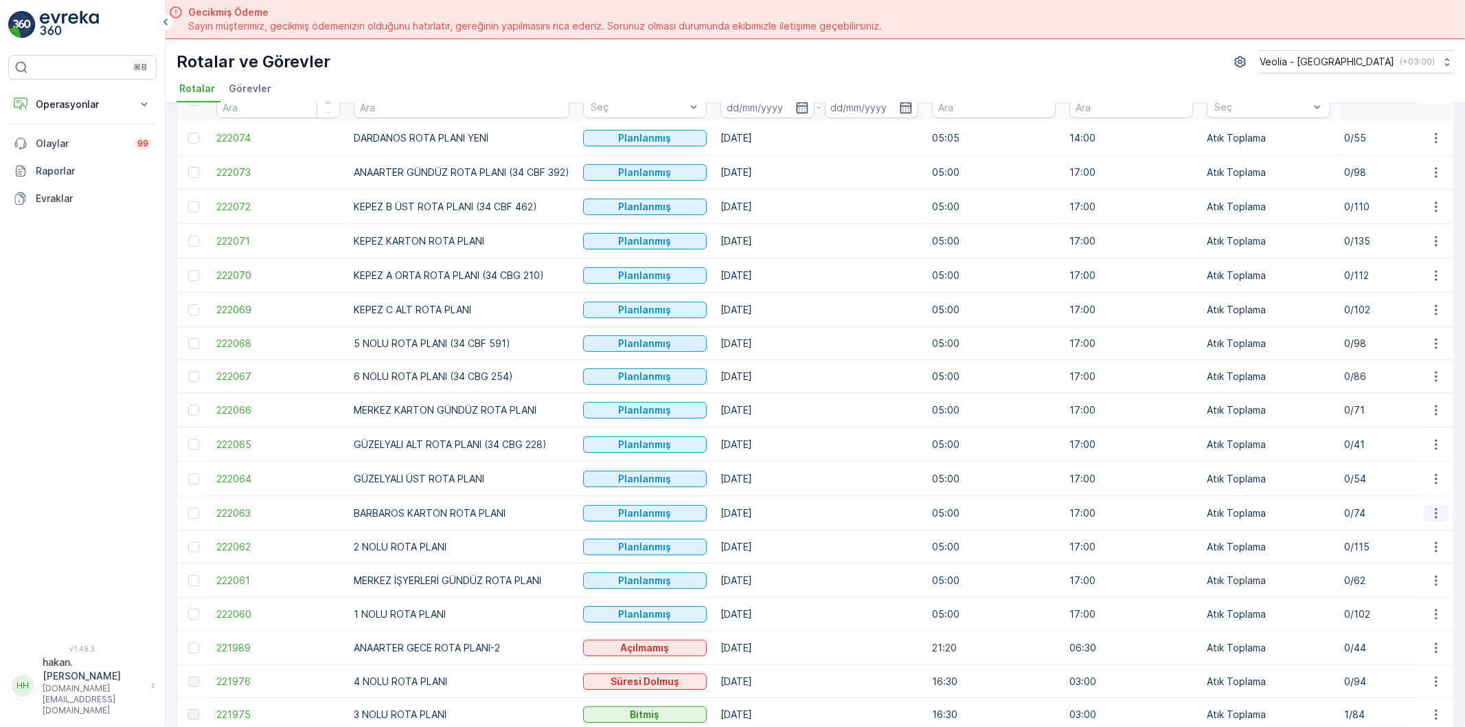
click at [1439, 516] on icon "button" at bounding box center [1437, 513] width 14 height 14
click at [1412, 594] on span "Atanan Kişiyi Değiştir" at bounding box center [1398, 594] width 96 height 14
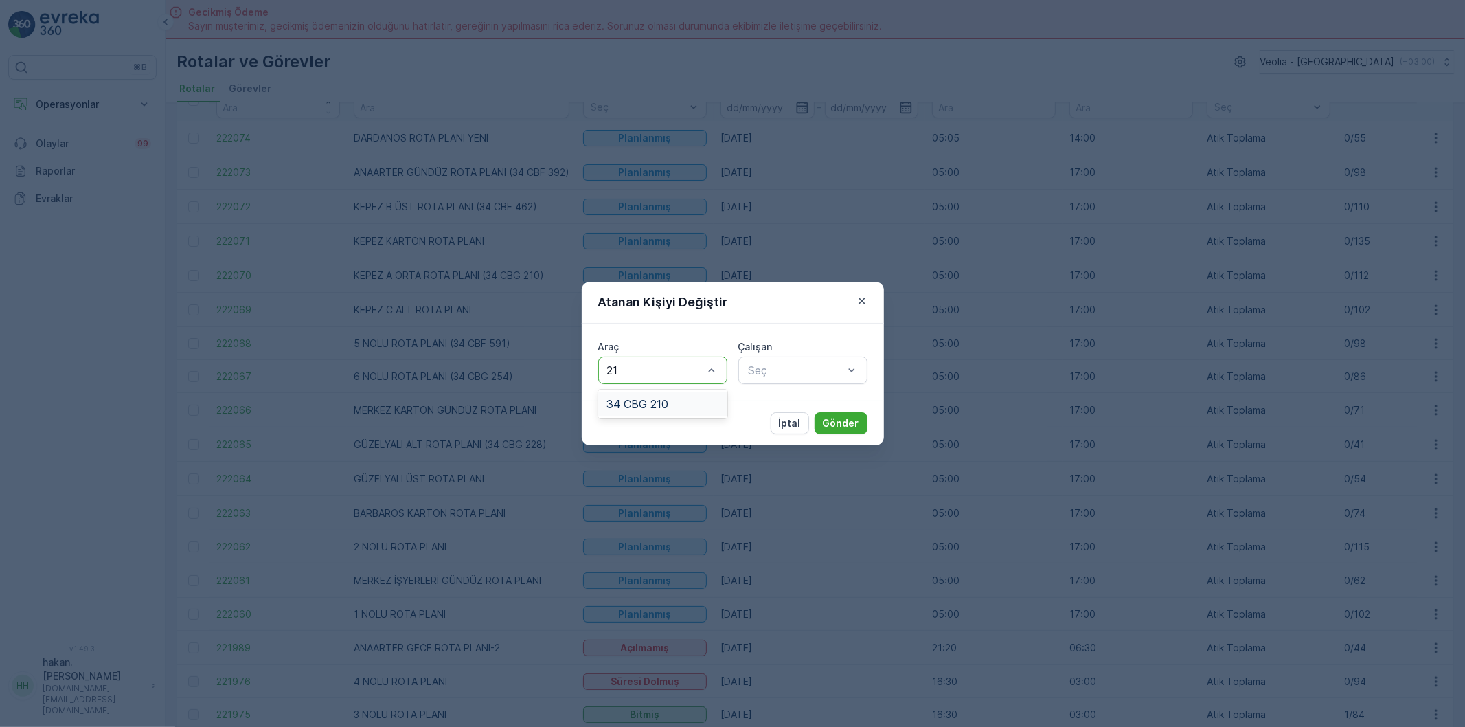
type input "210"
click at [697, 407] on div "34 CBG 210" at bounding box center [663, 404] width 113 height 12
type input "TÜR"
click at [832, 422] on span "[PERSON_NAME]" at bounding box center [793, 427] width 92 height 12
click at [842, 421] on p "Gönder" at bounding box center [841, 423] width 36 height 14
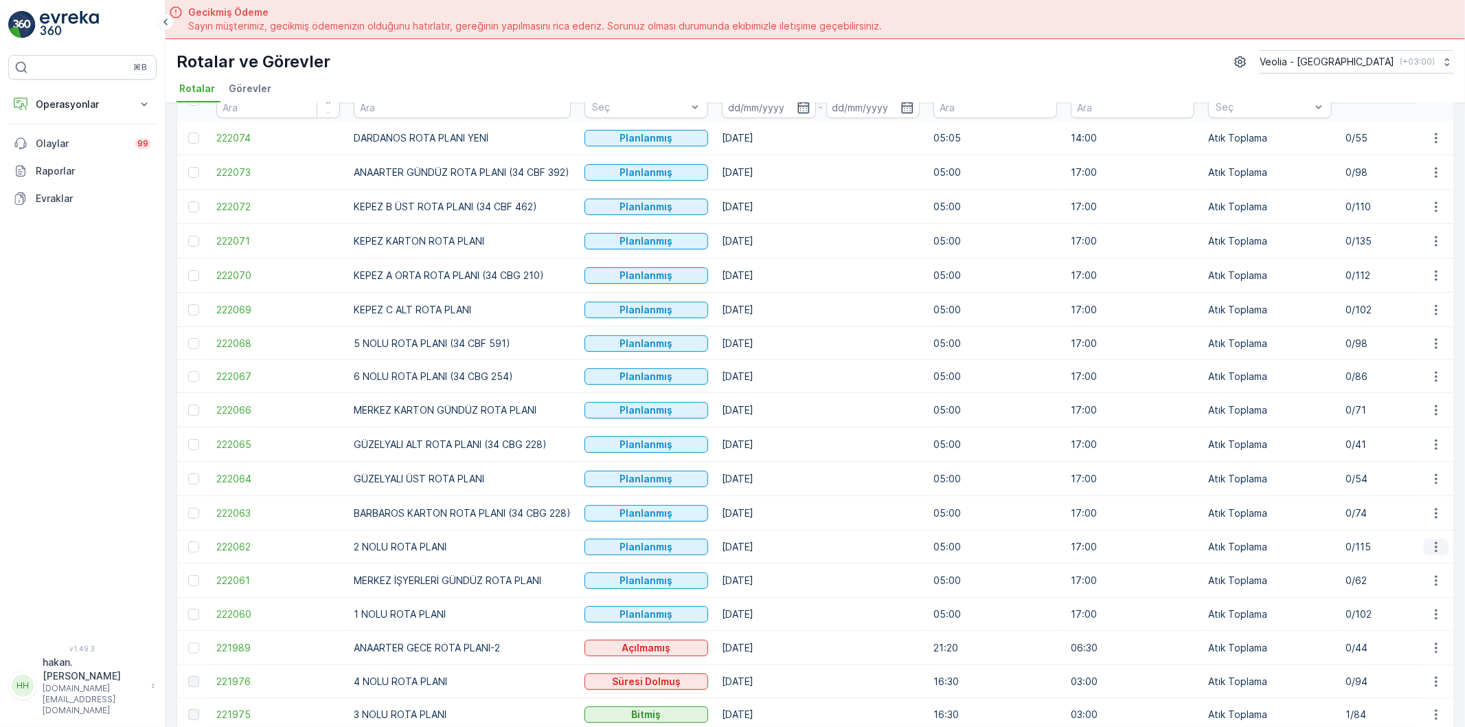
click at [1438, 552] on icon "button" at bounding box center [1437, 547] width 14 height 14
click at [1418, 626] on span "Atanan Kişiyi Değiştir" at bounding box center [1398, 628] width 96 height 14
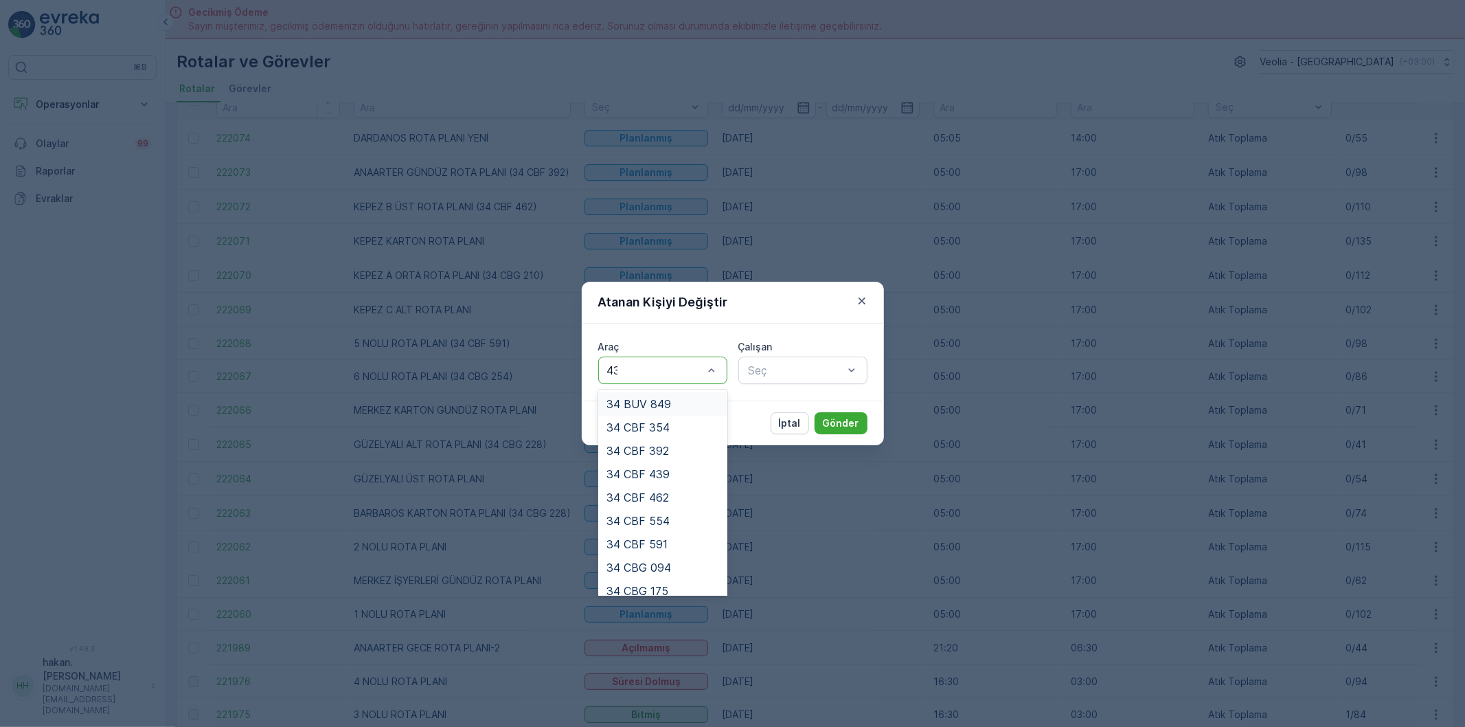
type input "439"
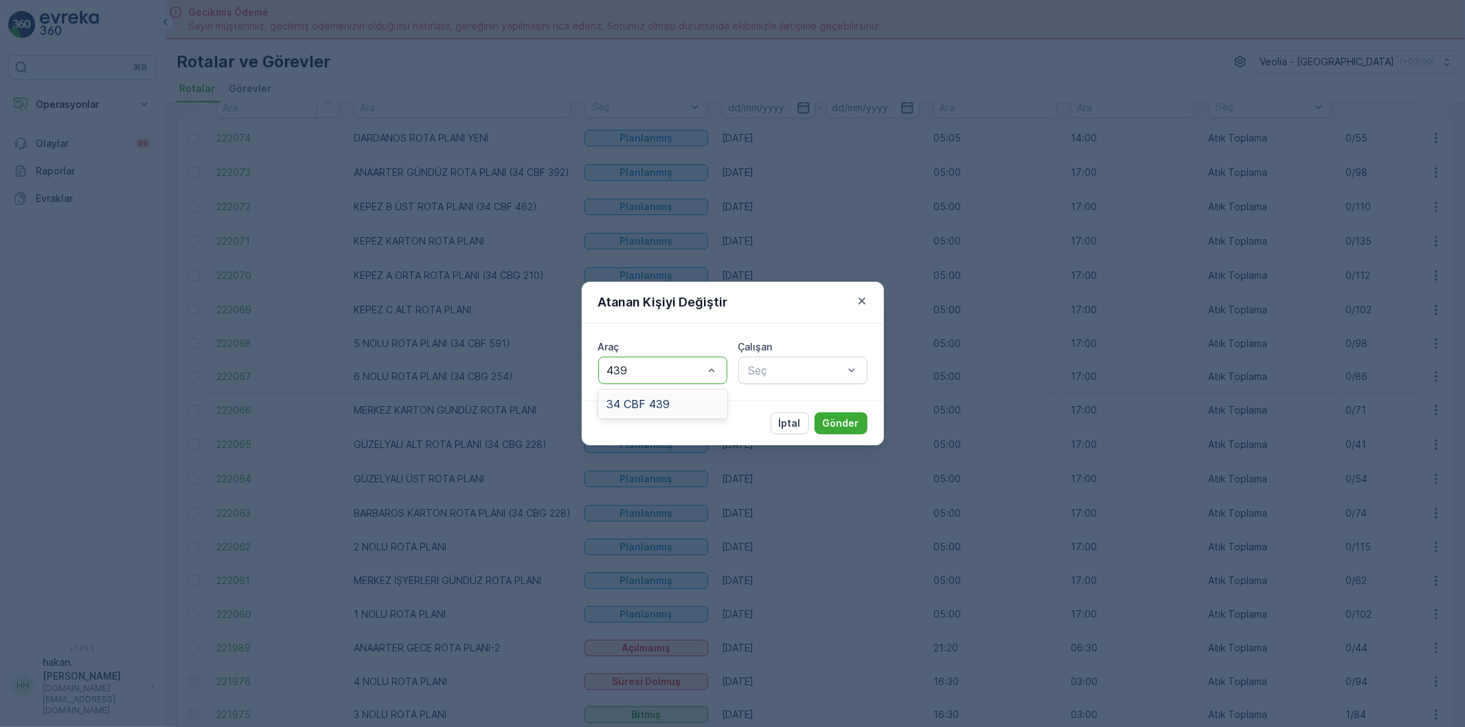
click at [697, 407] on div "34 CBF 439" at bounding box center [663, 404] width 113 height 12
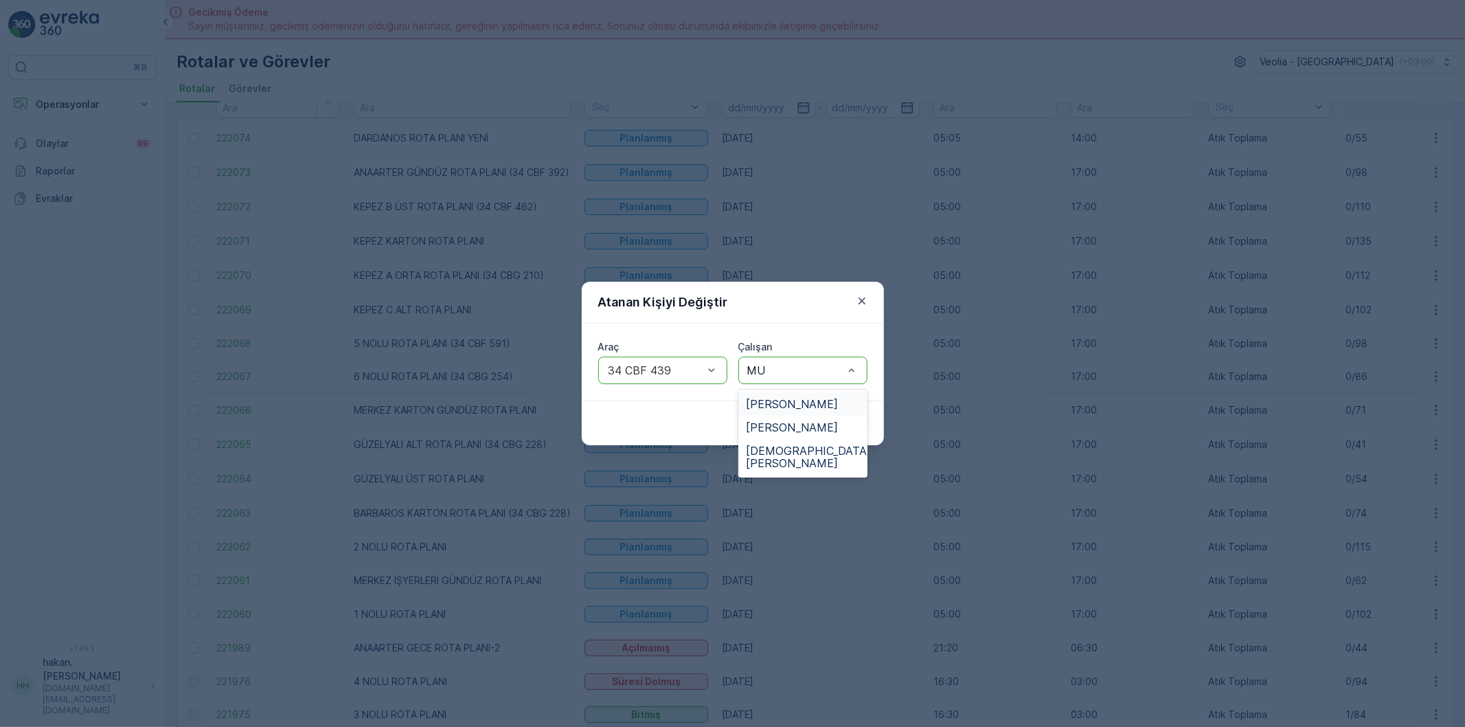
type input "MUS"
click at [795, 405] on span "[PERSON_NAME]" at bounding box center [793, 404] width 92 height 12
click at [850, 420] on p "Gönder" at bounding box center [841, 423] width 36 height 14
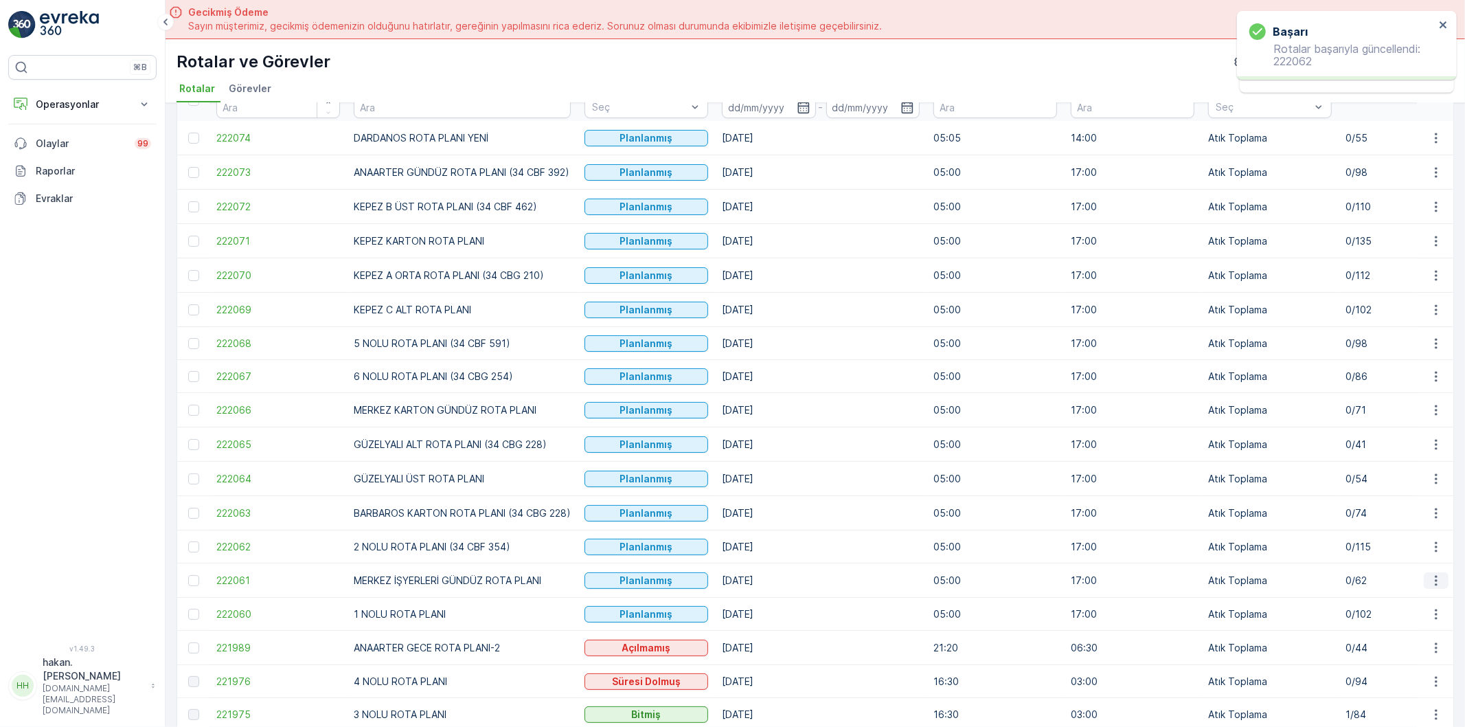
click at [1437, 587] on icon "button" at bounding box center [1437, 581] width 14 height 14
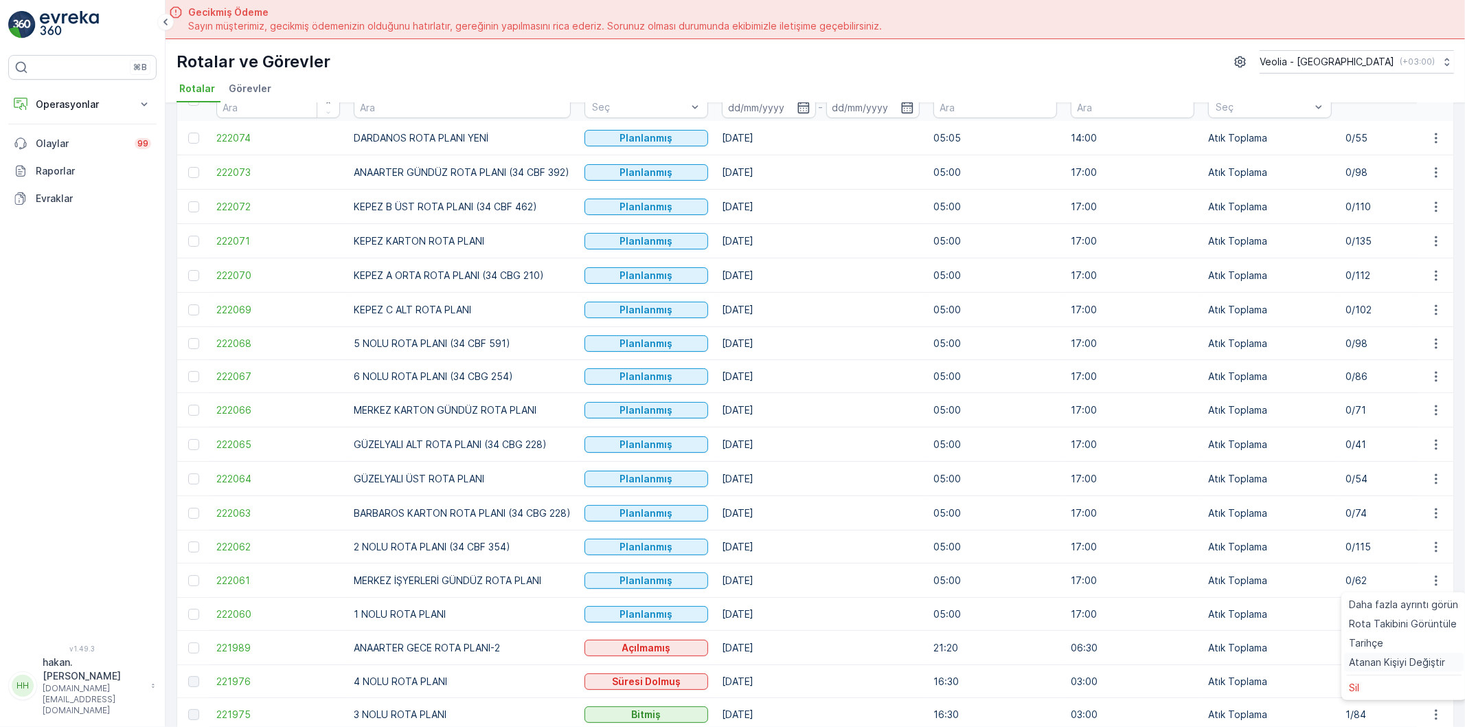
click at [1422, 662] on span "Atanan Kişiyi Değiştir" at bounding box center [1398, 662] width 96 height 14
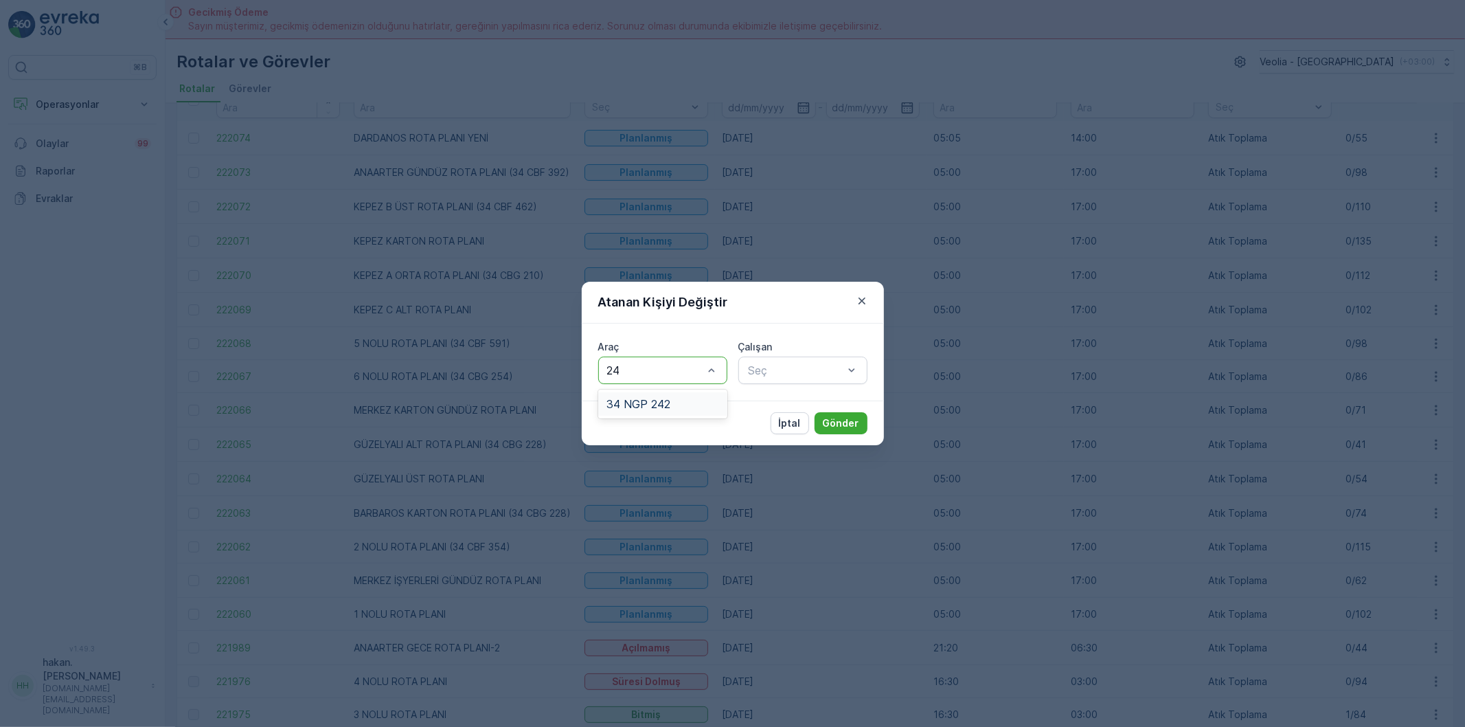
type input "242"
click at [688, 408] on div "34 NGP 242" at bounding box center [663, 404] width 113 height 12
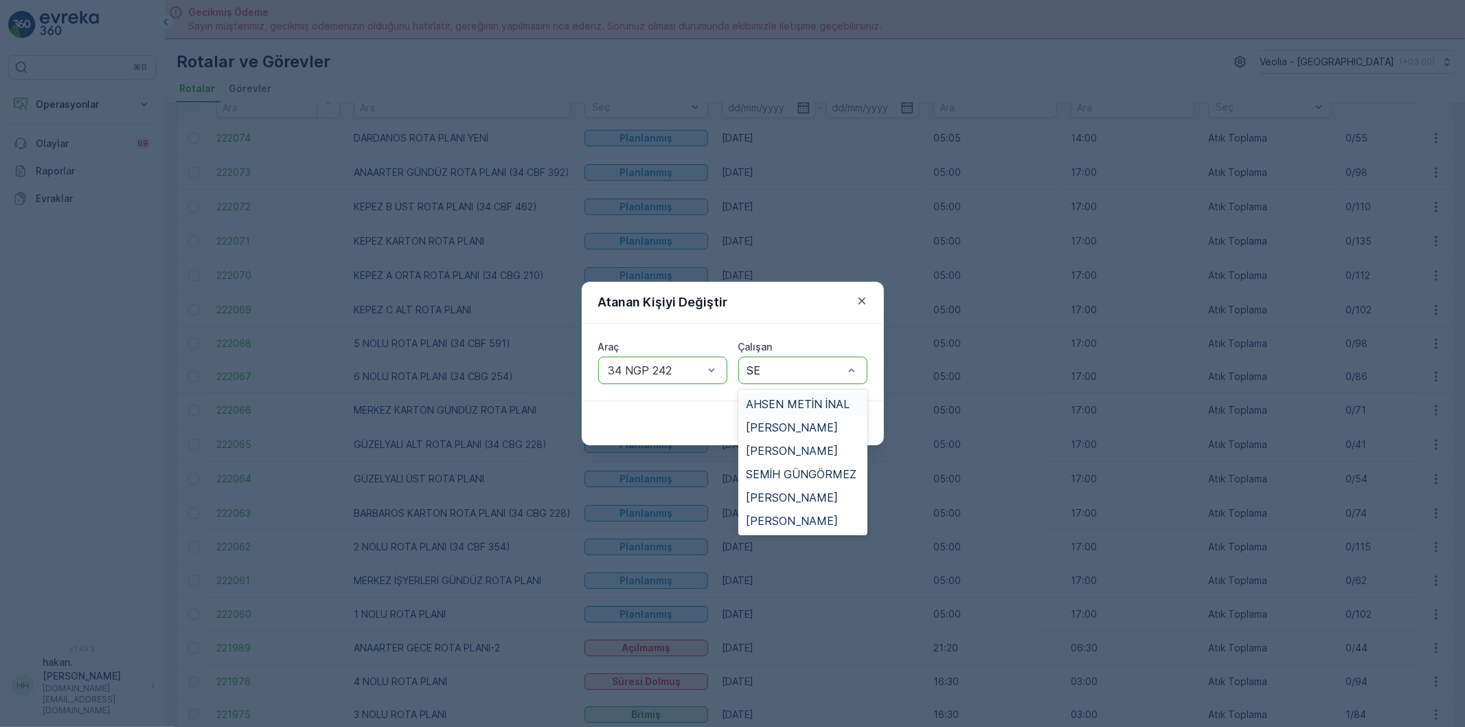
type input "SER"
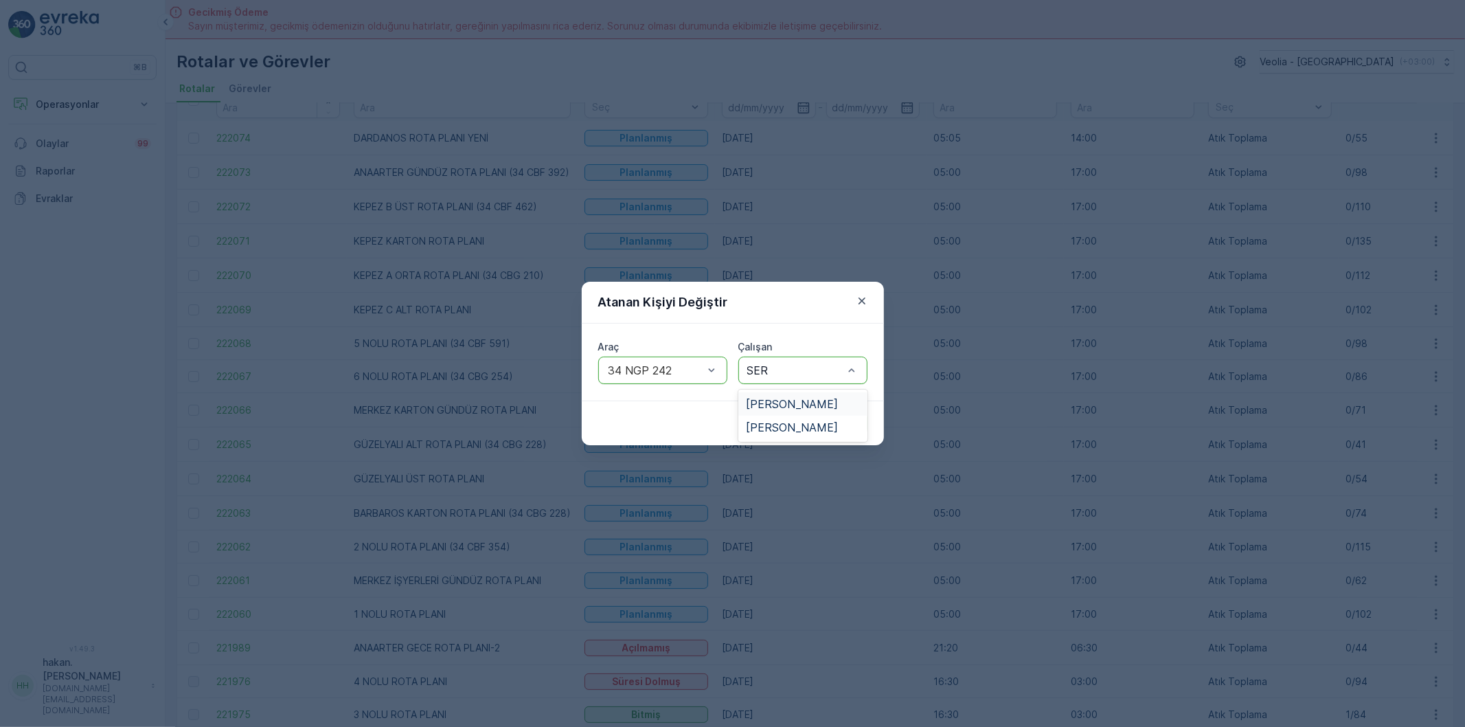
click at [839, 404] on span "[PERSON_NAME]" at bounding box center [793, 404] width 92 height 12
click at [845, 429] on p "Gönder" at bounding box center [841, 423] width 36 height 14
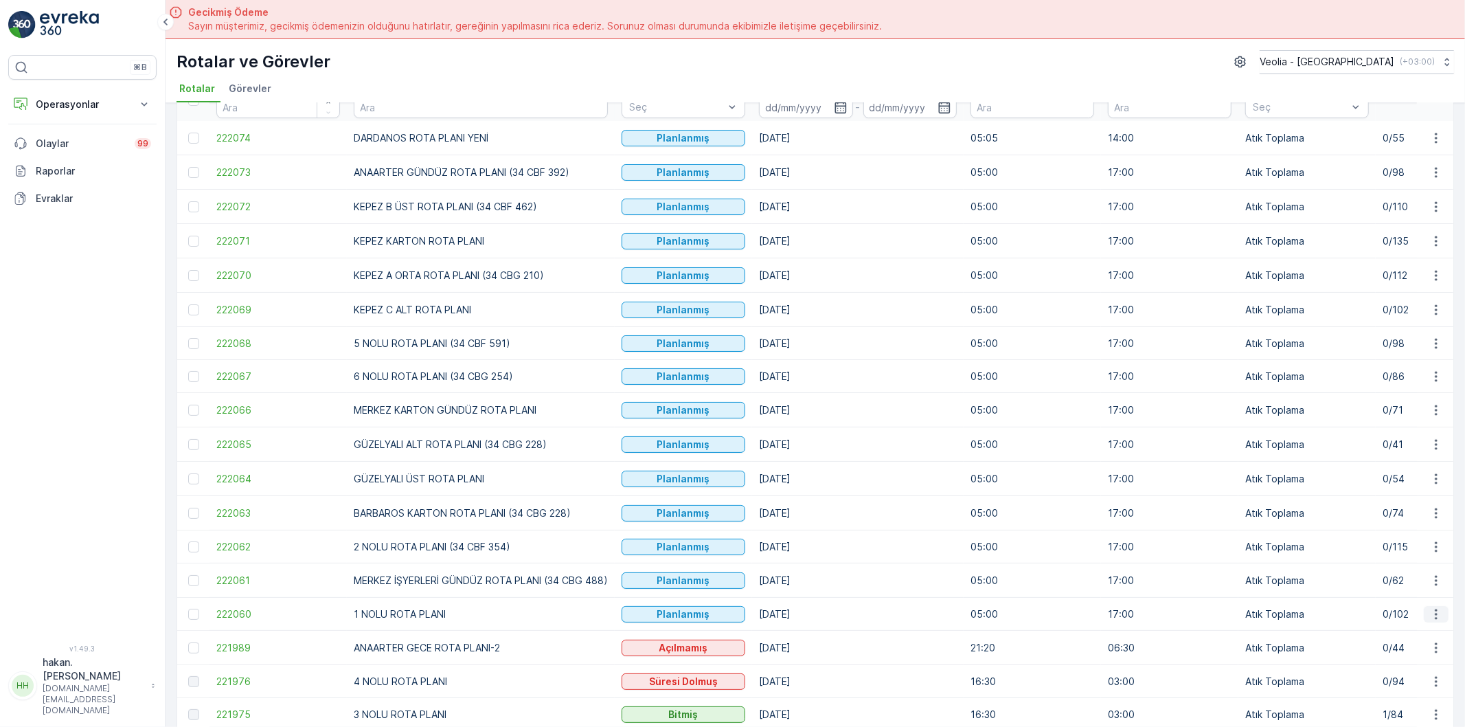
click at [1439, 617] on icon "button" at bounding box center [1437, 614] width 14 height 14
click at [1413, 575] on span "Atanan Kişiyi Değiştir" at bounding box center [1398, 572] width 96 height 14
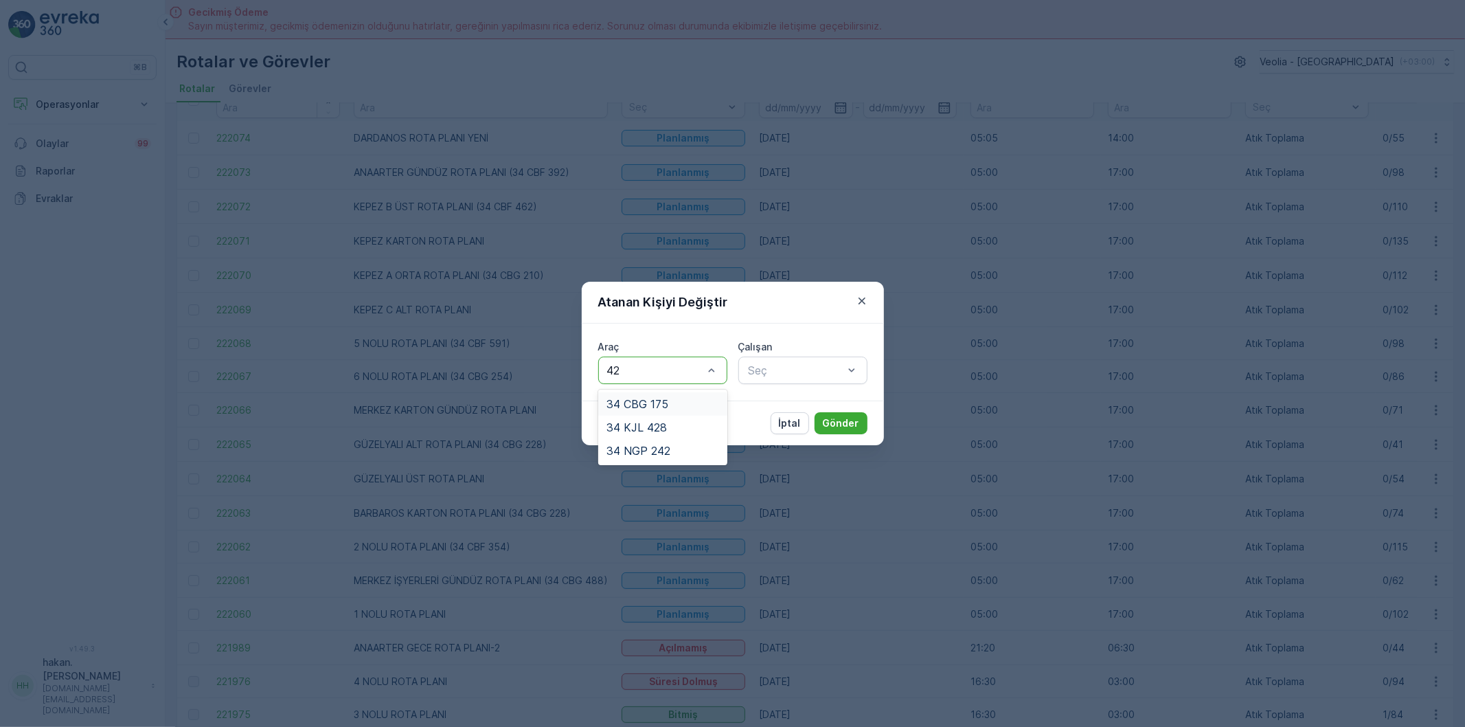
type input "428"
click at [677, 398] on div "34 KJL 428" at bounding box center [663, 404] width 113 height 12
click at [778, 382] on div "Seç" at bounding box center [803, 370] width 129 height 27
type input "BÜL"
click at [797, 403] on span "[PERSON_NAME]" at bounding box center [793, 404] width 92 height 12
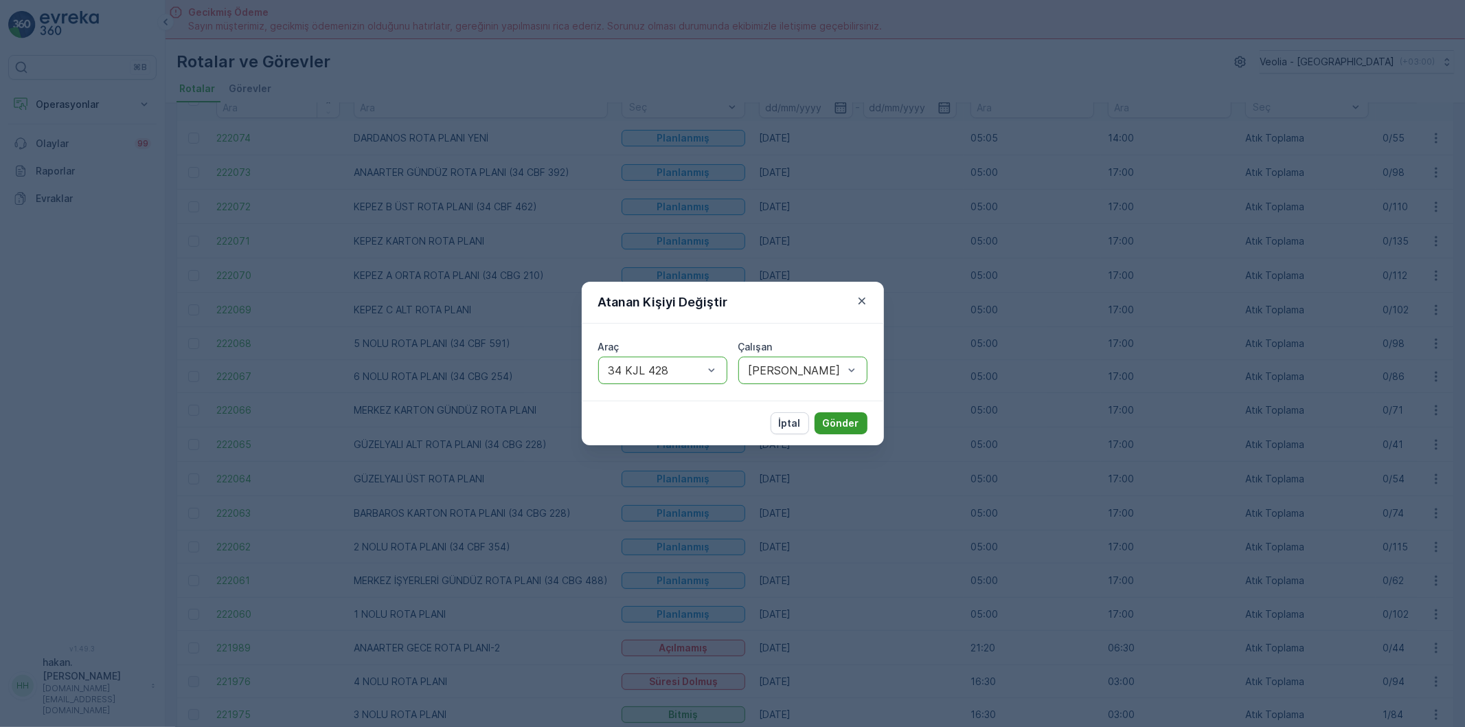
click at [825, 426] on p "Gönder" at bounding box center [841, 423] width 36 height 14
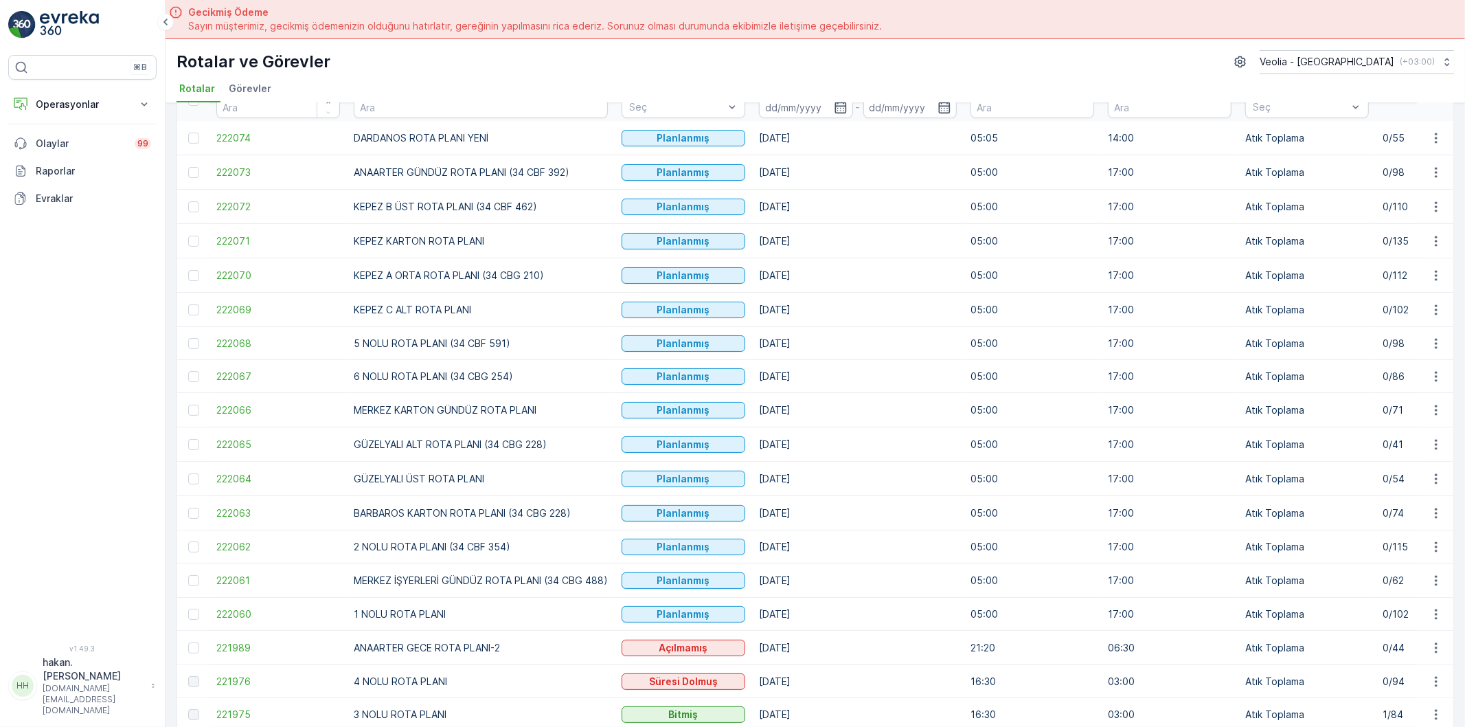
click at [711, 326] on td "Planlanmış" at bounding box center [683, 310] width 137 height 34
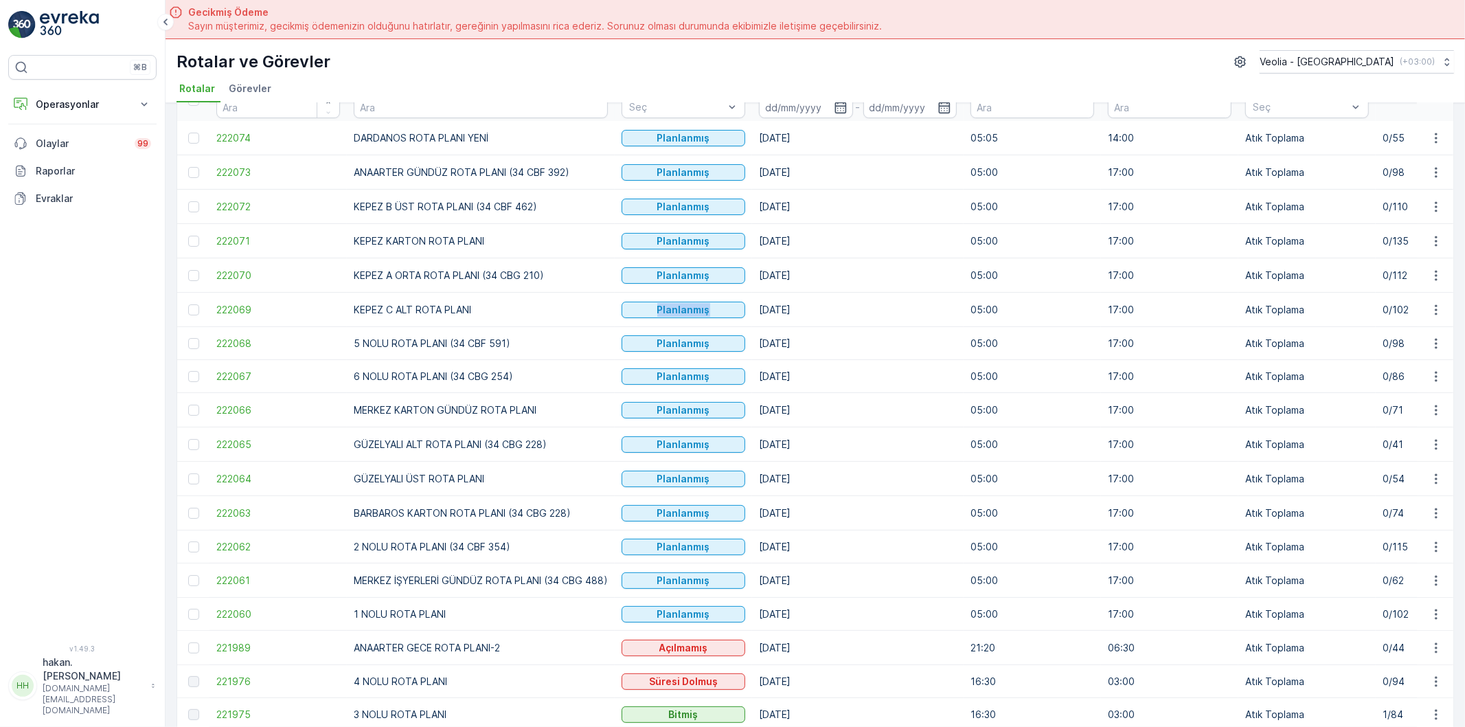
click at [711, 326] on td "Planlanmış" at bounding box center [683, 310] width 137 height 34
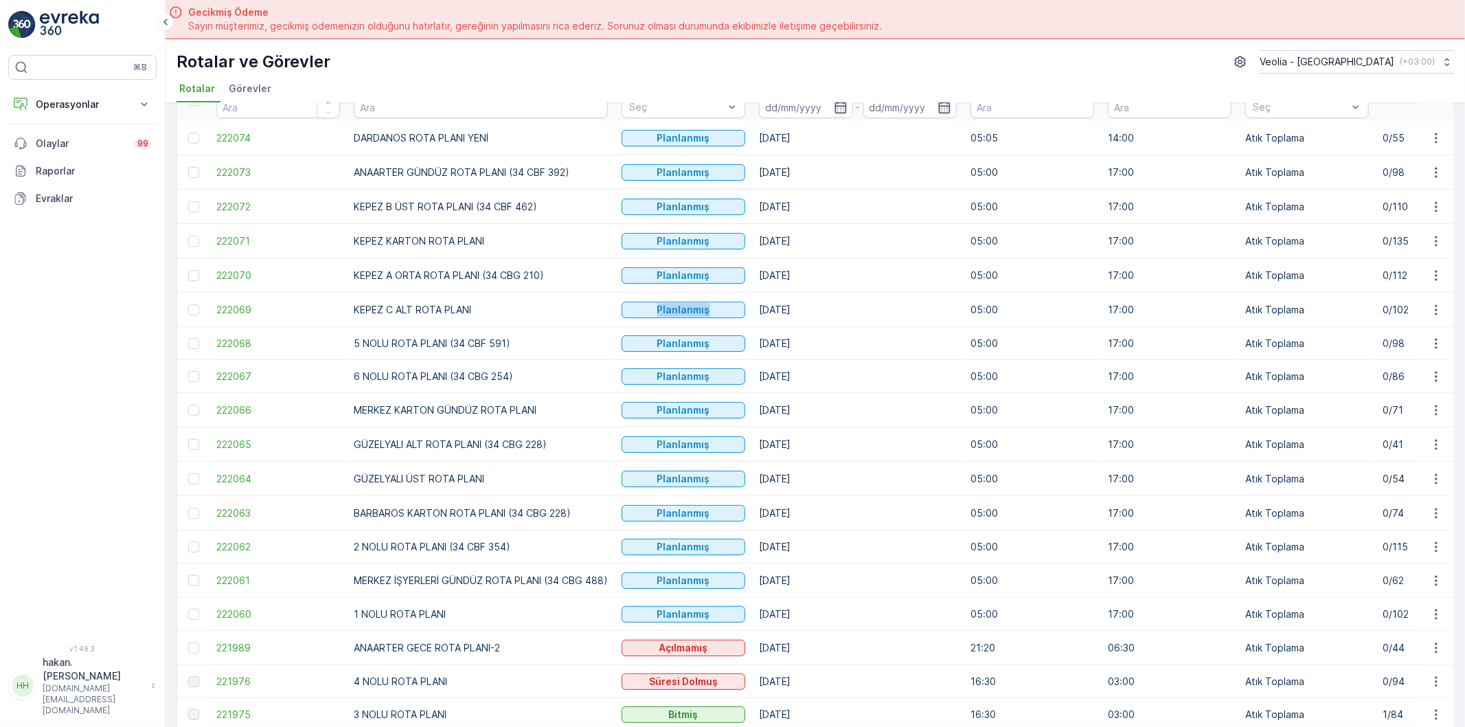
click at [711, 326] on td "Planlanmış" at bounding box center [683, 310] width 137 height 34
